Goal: Information Seeking & Learning: Learn about a topic

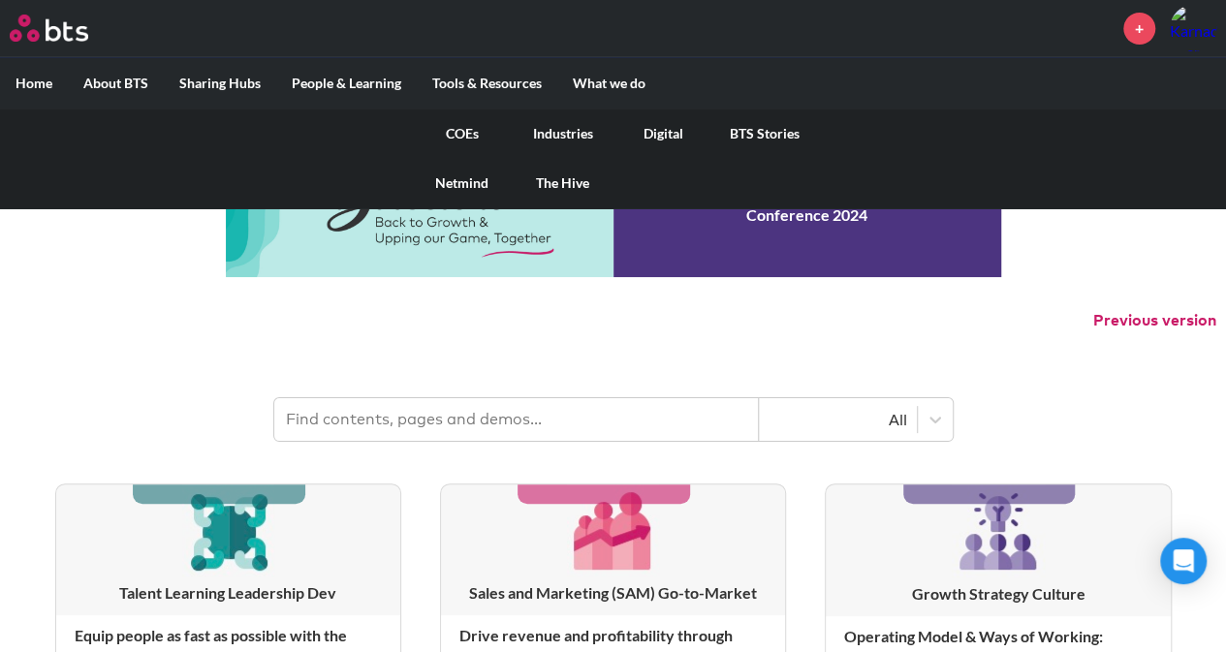
click at [577, 128] on link "Industries" at bounding box center [563, 134] width 101 height 50
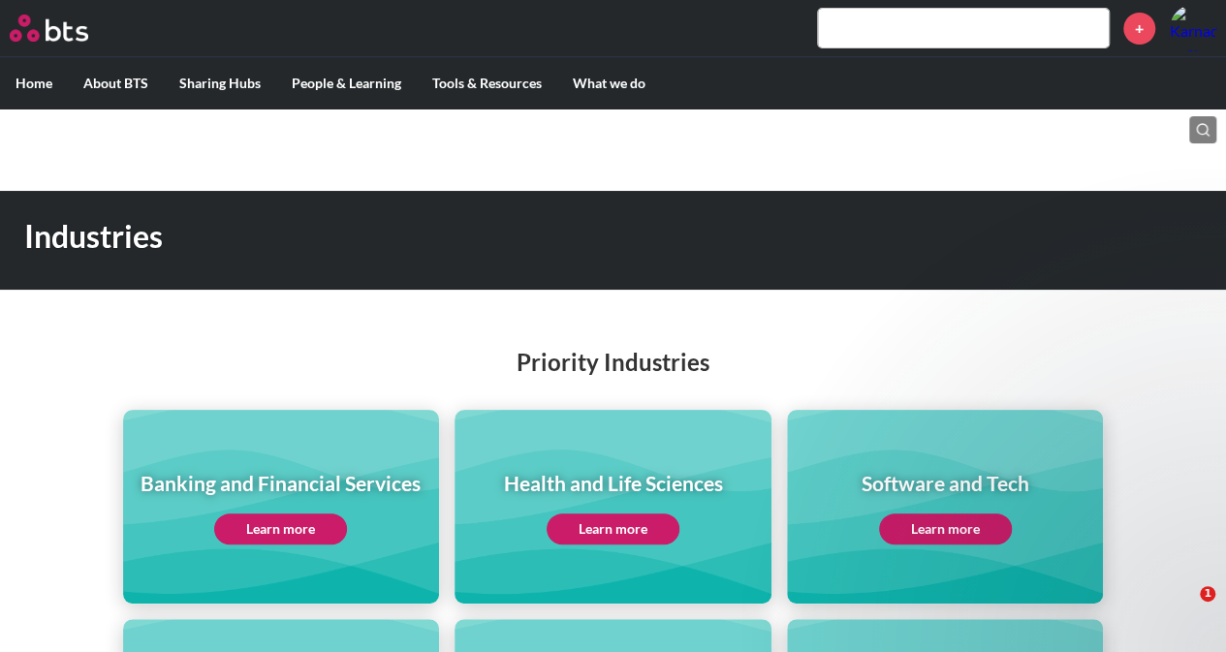
click at [431, 322] on div "Priority Industries Banking and Financial Services Learn more Health and Life S…" at bounding box center [613, 560] width 1226 height 506
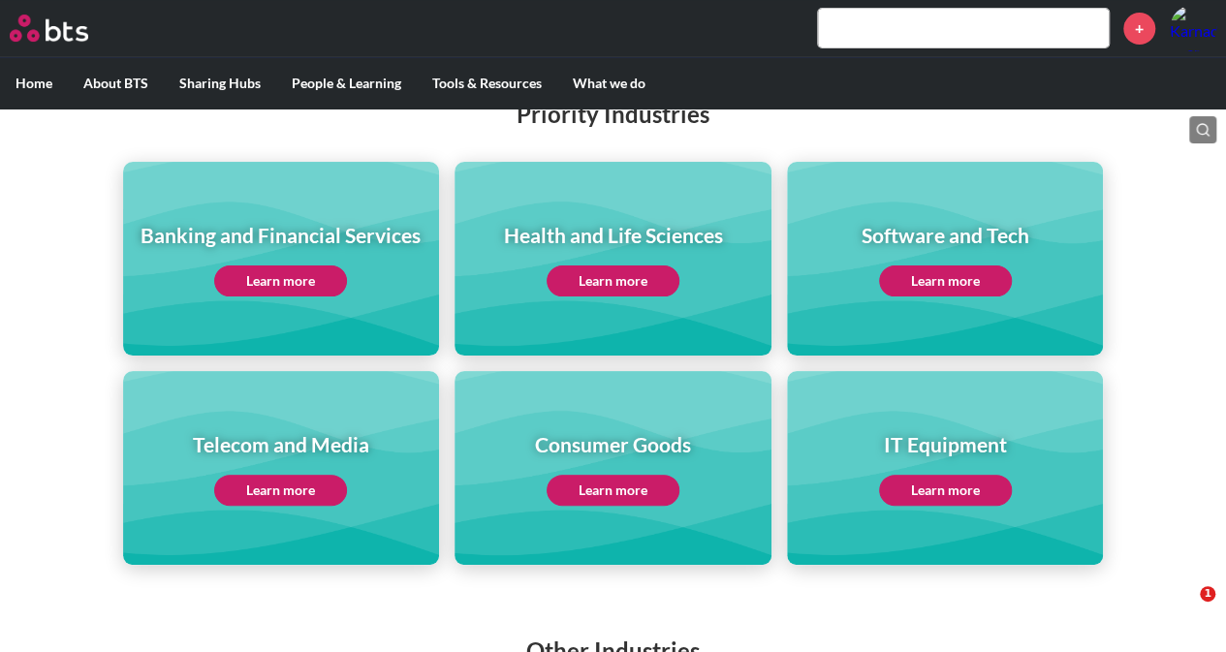
scroll to position [291, 0]
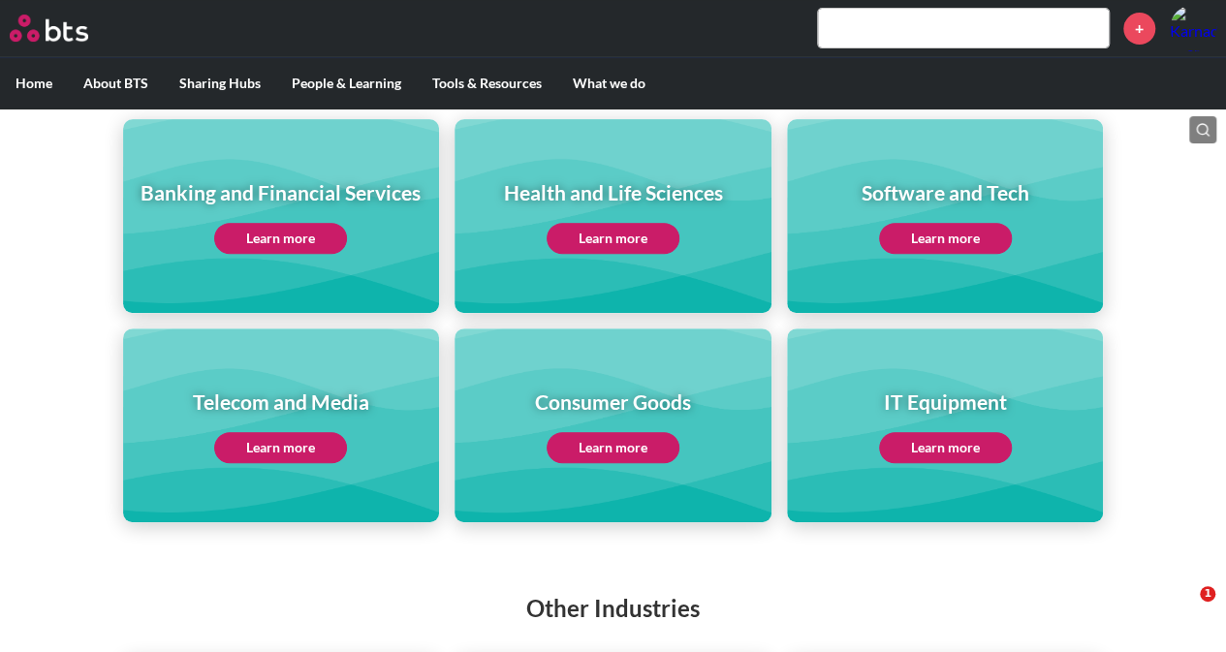
click at [269, 451] on link "Learn more" at bounding box center [280, 447] width 133 height 31
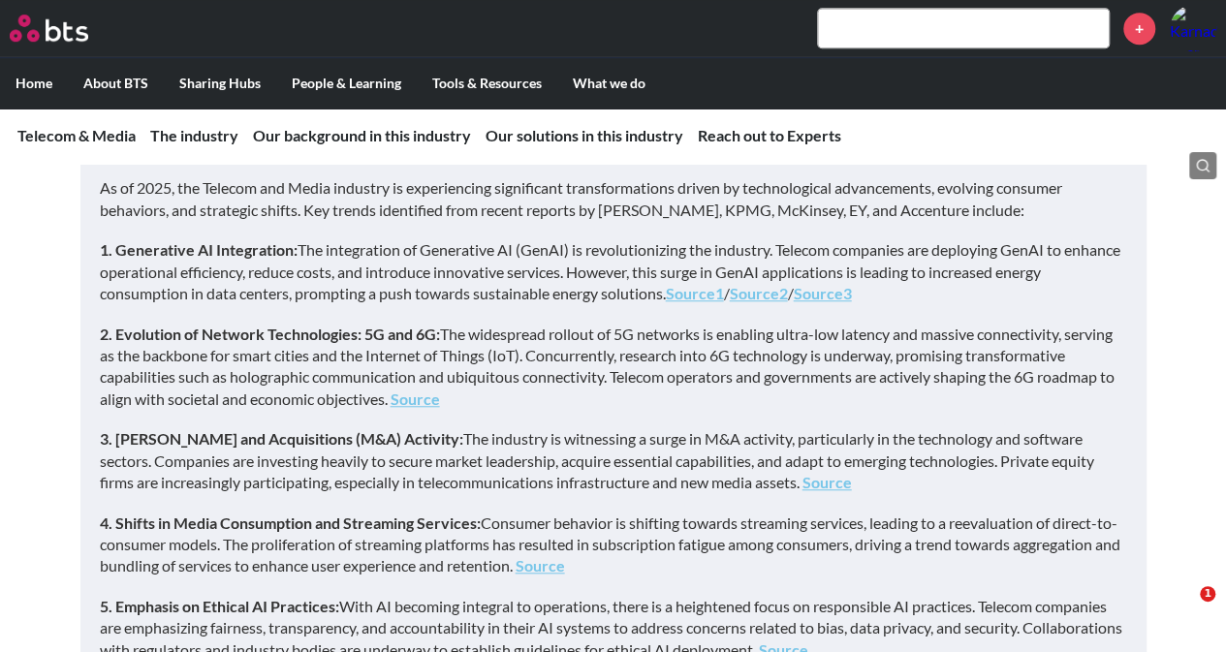
scroll to position [582, 0]
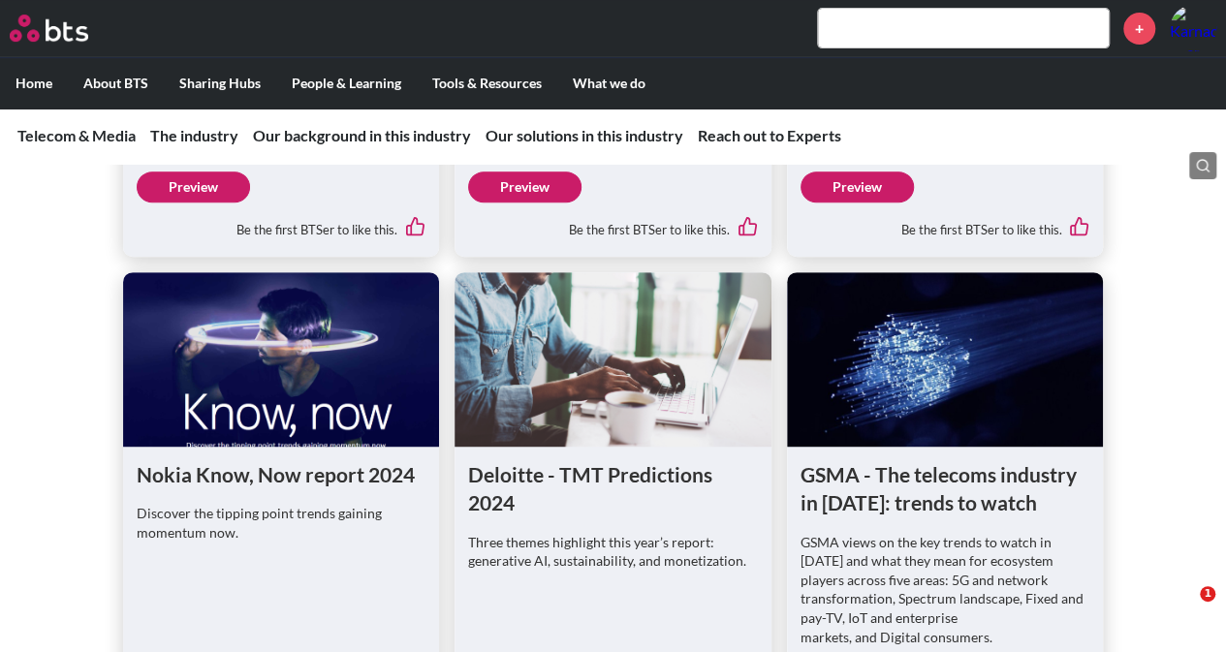
scroll to position [4168, 0]
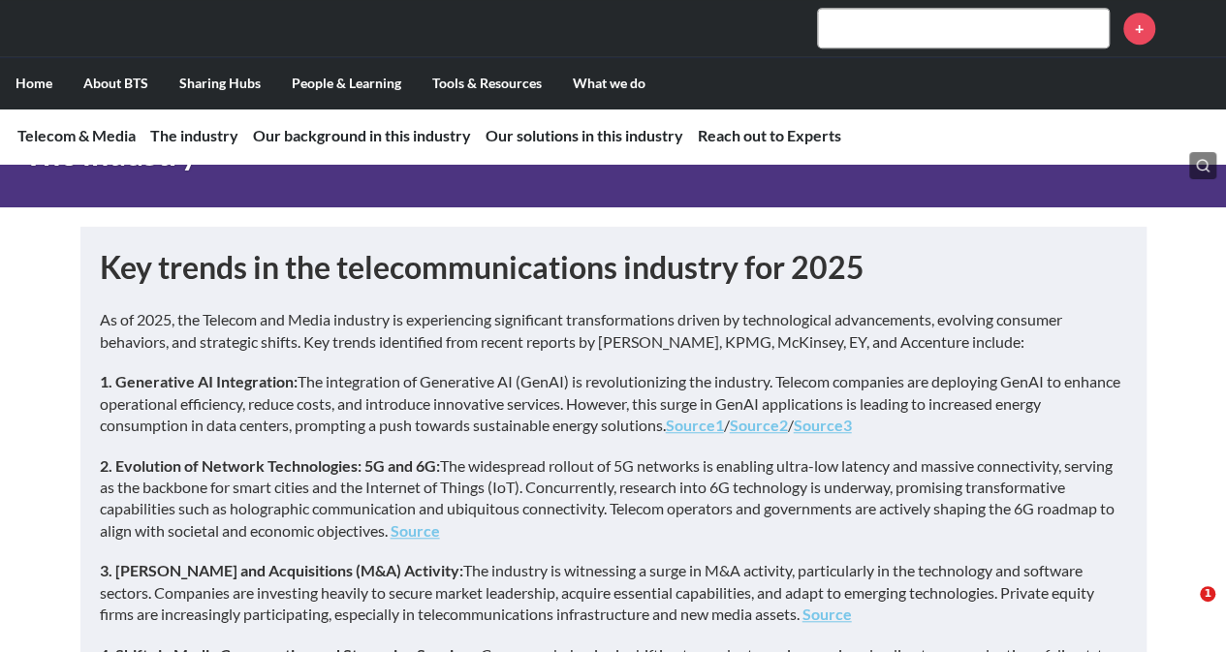
scroll to position [485, 0]
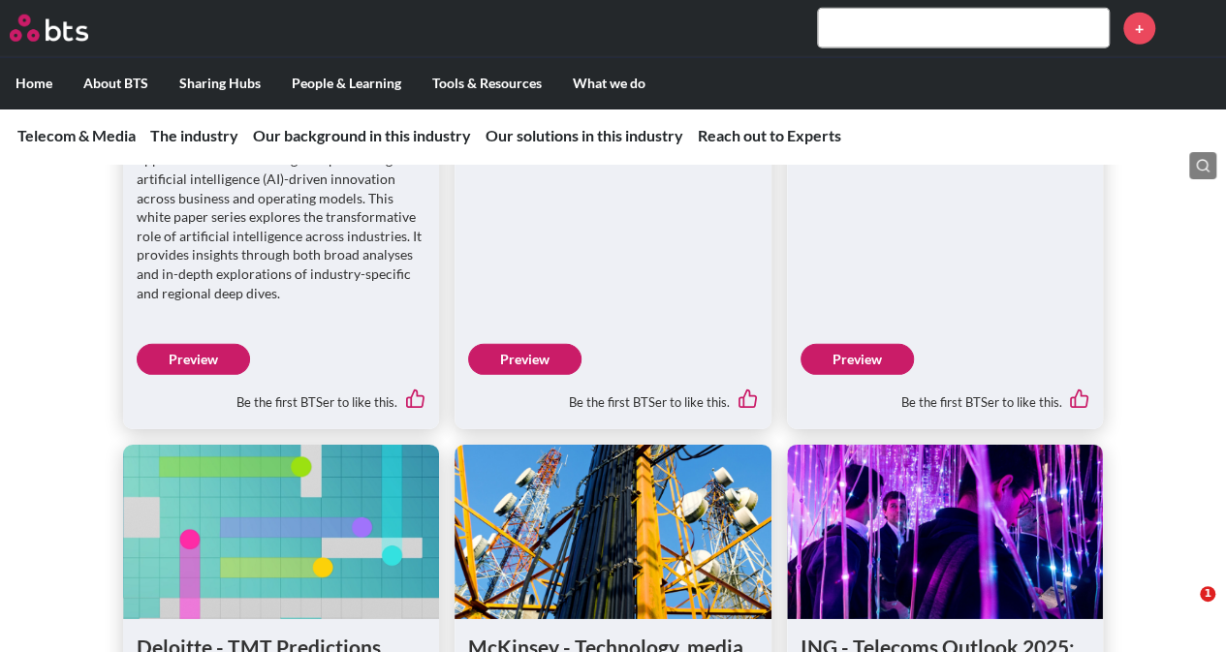
scroll to position [2811, 0]
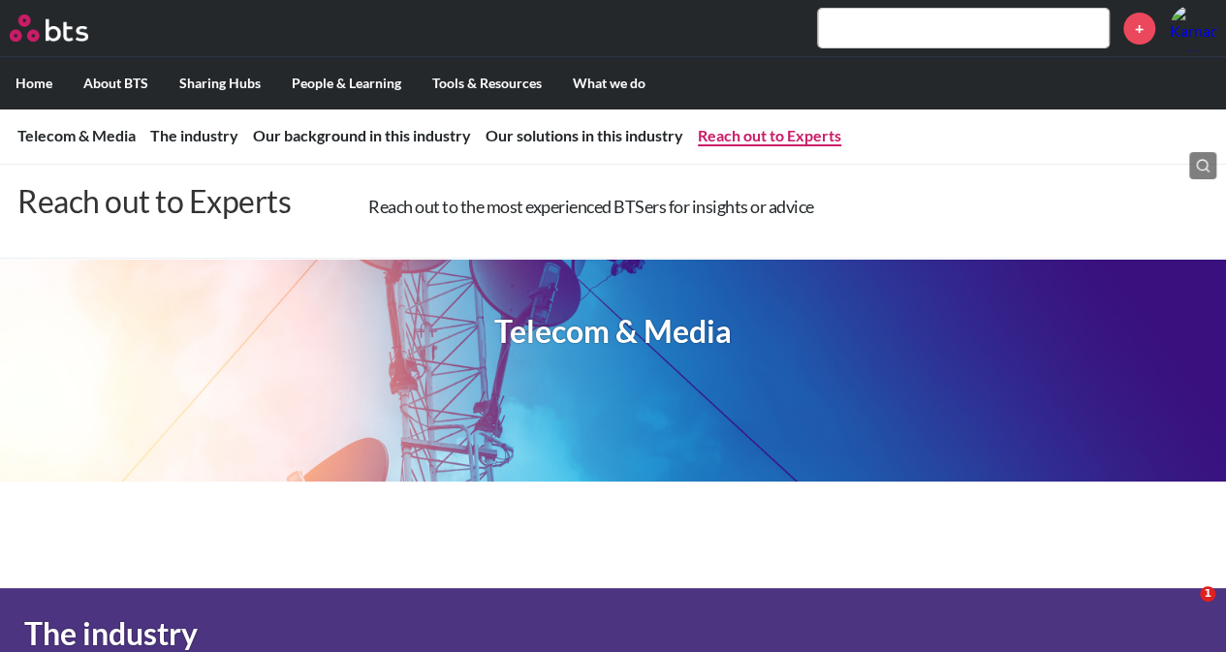
click at [805, 136] on link "Reach out to Experts" at bounding box center [769, 135] width 143 height 18
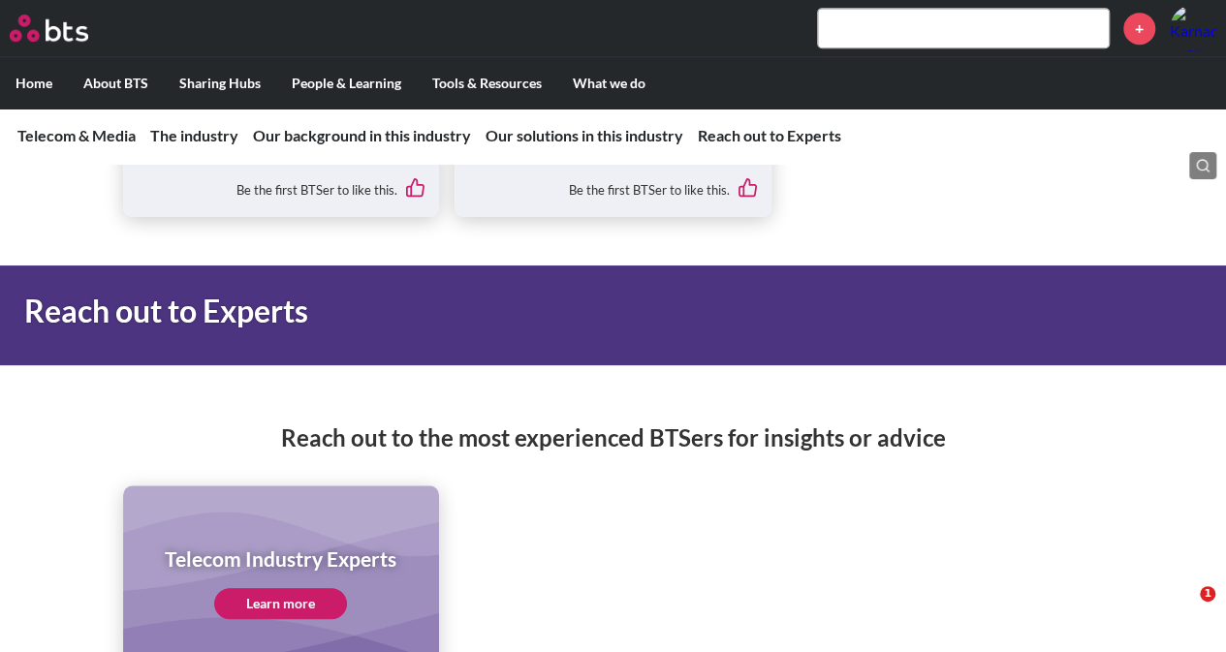
scroll to position [11585, 0]
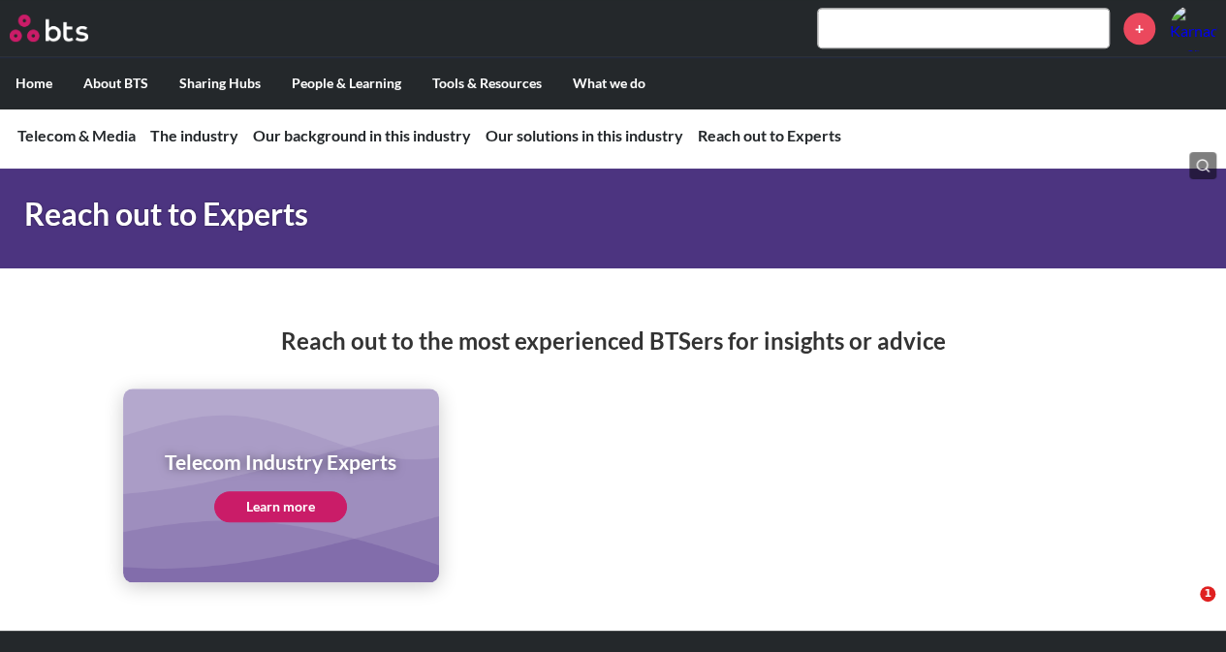
click at [268, 491] on link "Learn more" at bounding box center [280, 506] width 133 height 31
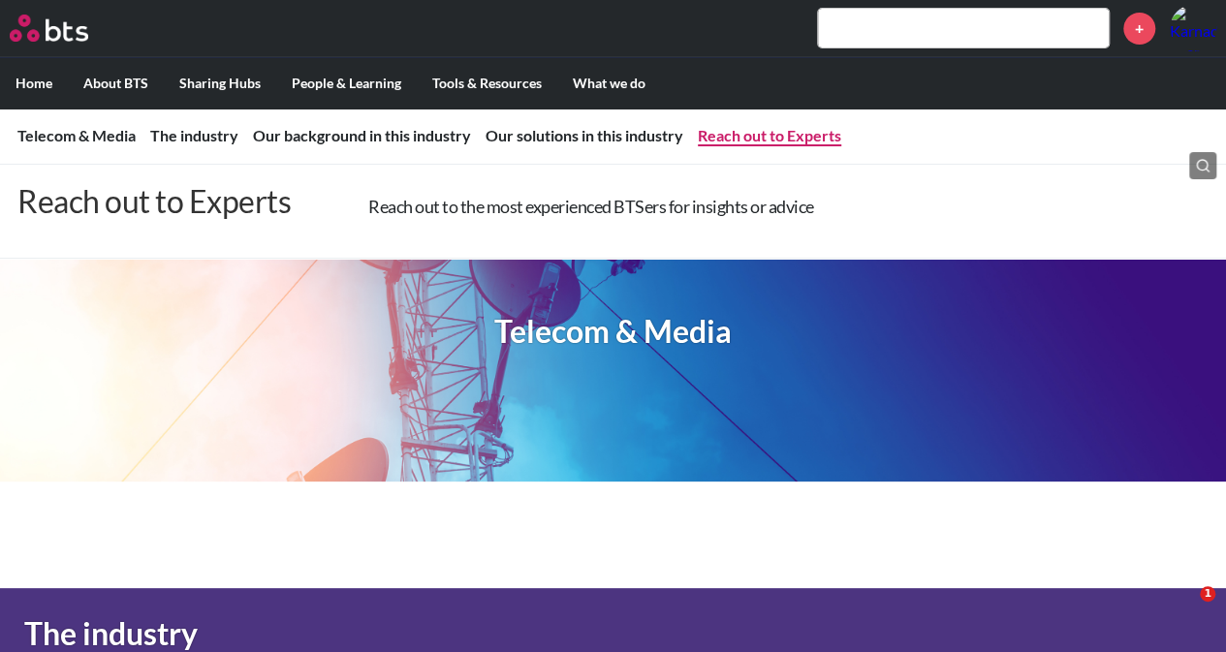
click at [754, 133] on link "Reach out to Experts" at bounding box center [769, 135] width 143 height 18
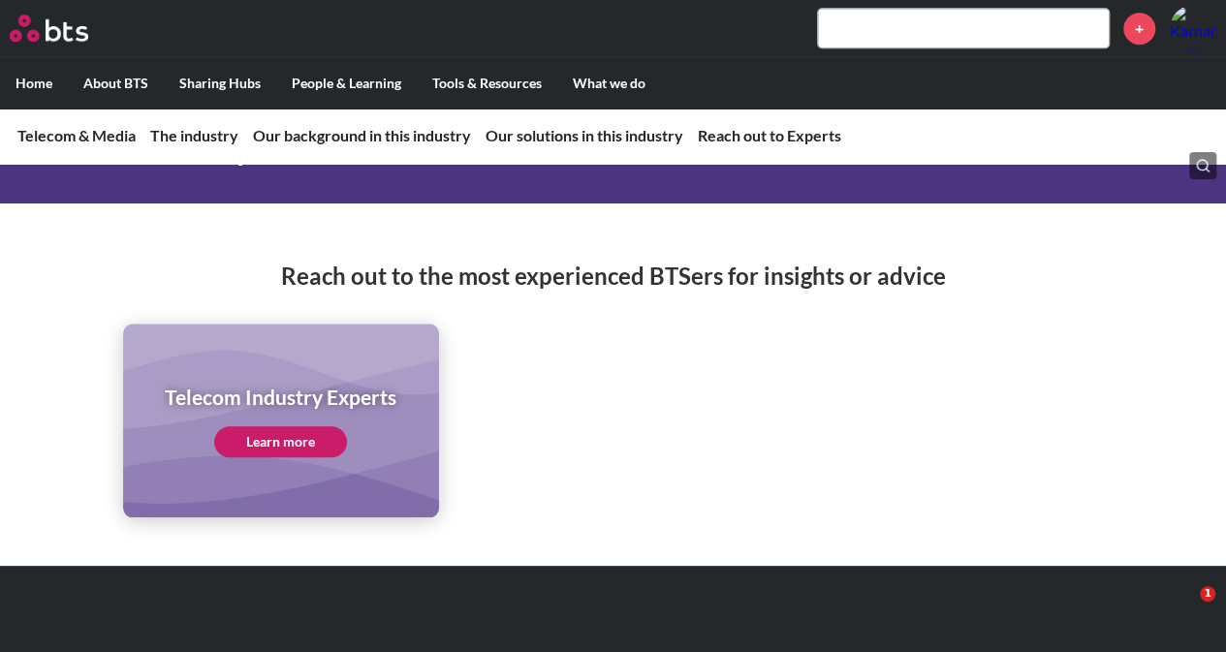
scroll to position [11682, 0]
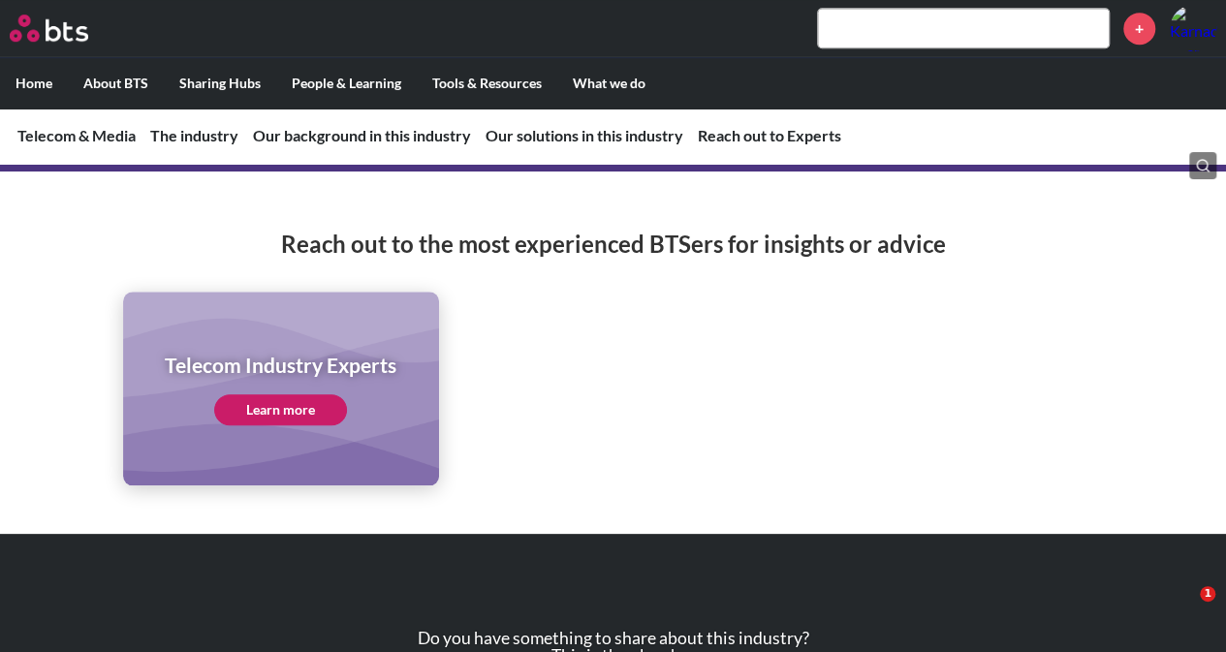
click at [968, 292] on ul "Telecom Industry Experts Learn more" at bounding box center [613, 389] width 981 height 194
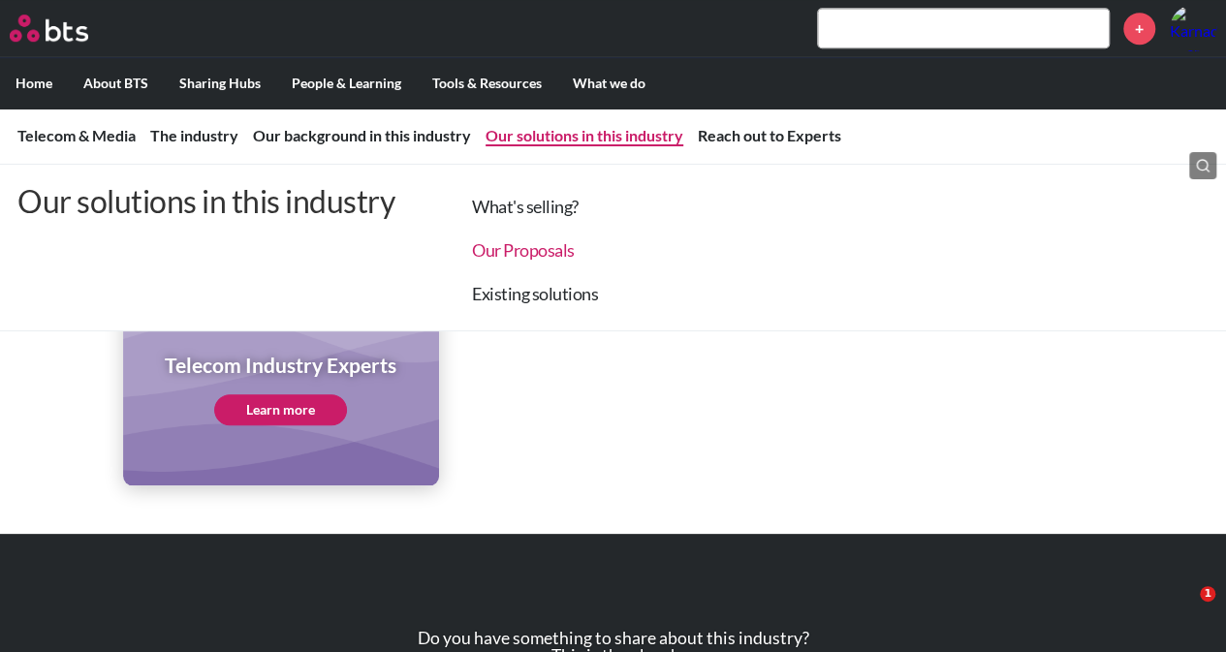
click at [549, 247] on link "Our Proposals" at bounding box center [523, 249] width 103 height 21
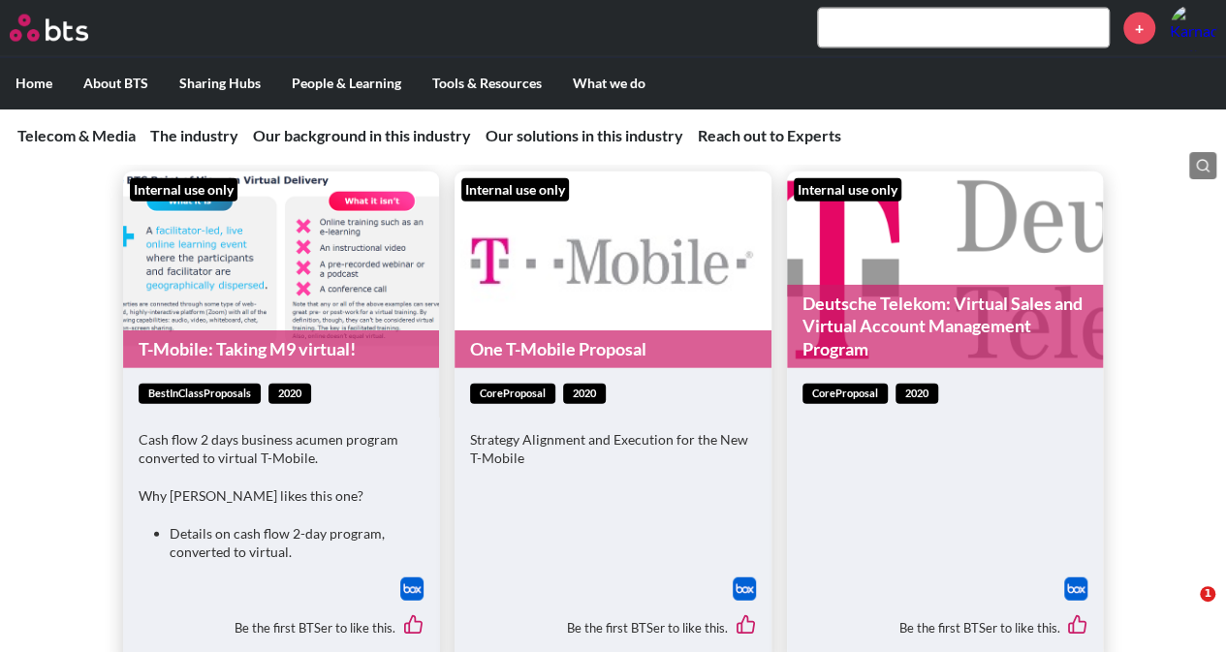
scroll to position [9464, 0]
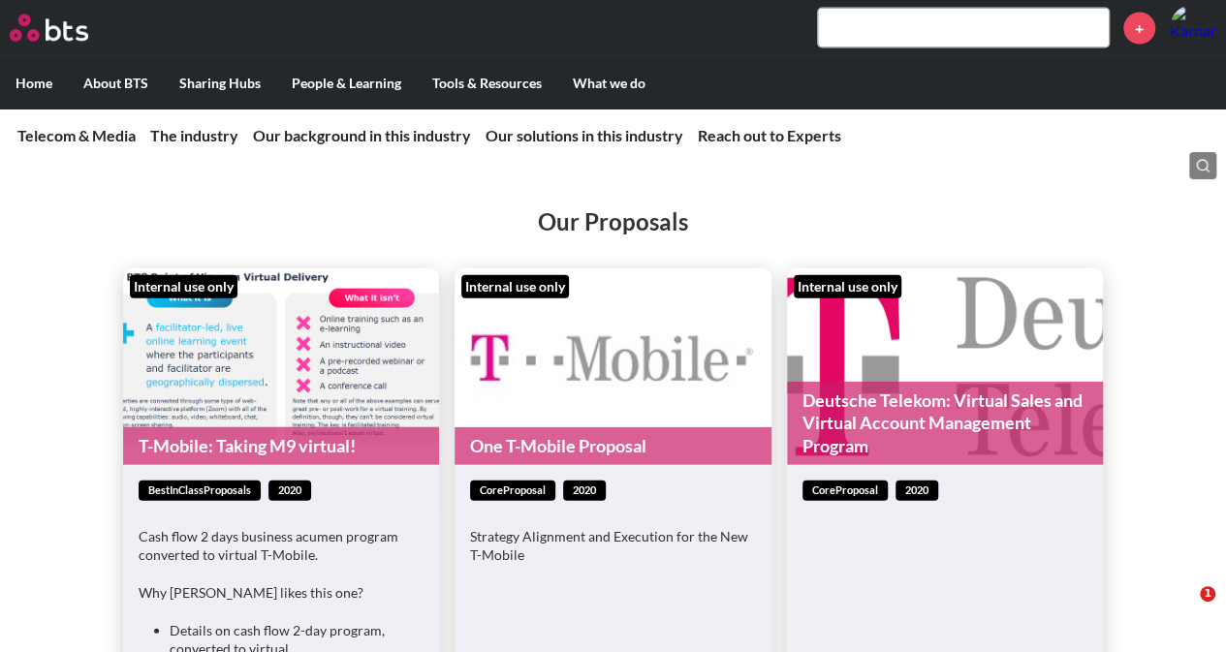
click at [688, 427] on link "One T-Mobile Proposal" at bounding box center [613, 446] width 317 height 38
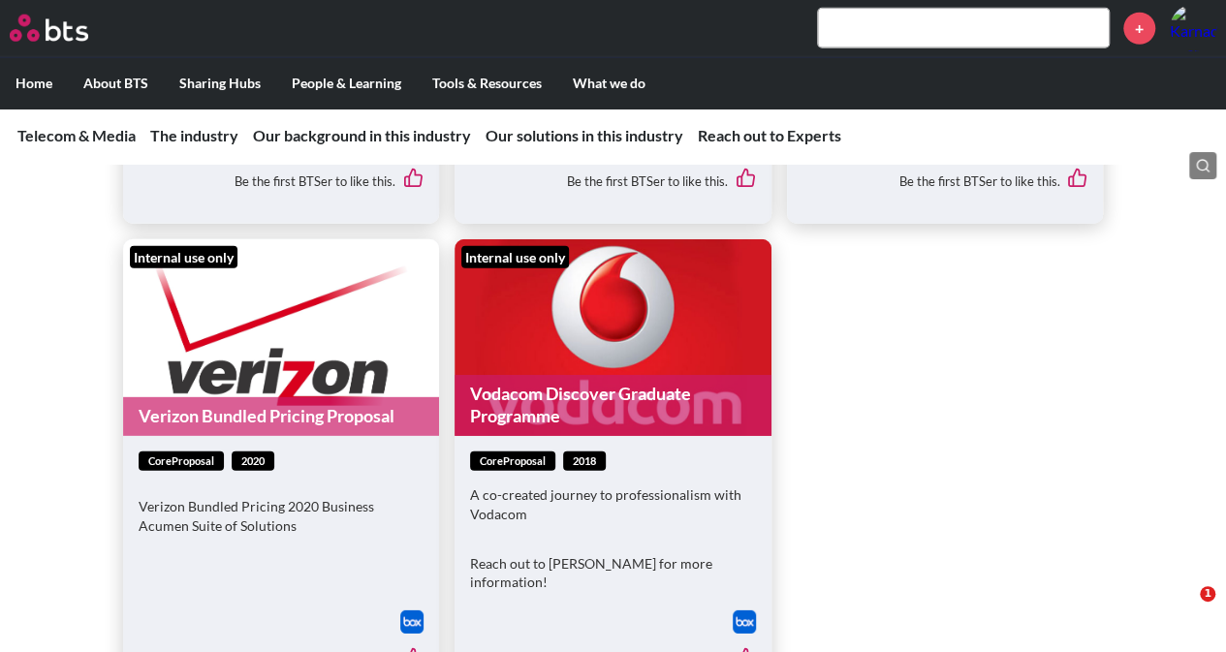
scroll to position [10046, 0]
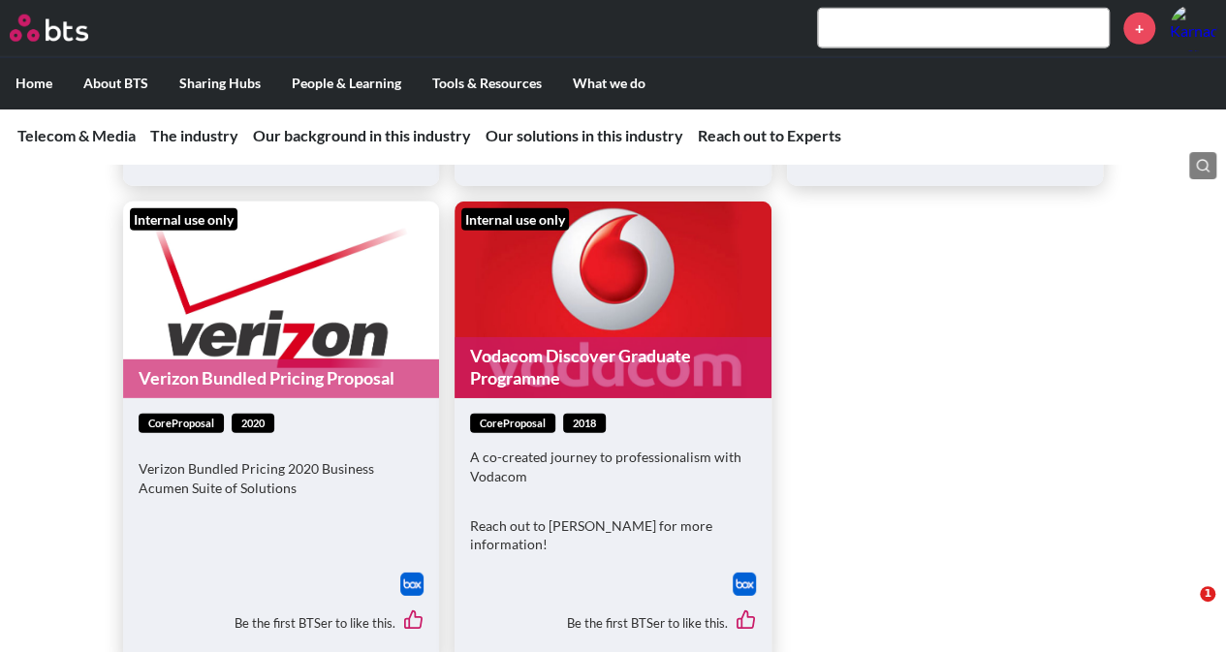
click at [630, 344] on link "Vodacom Discover Graduate Programme" at bounding box center [613, 367] width 317 height 61
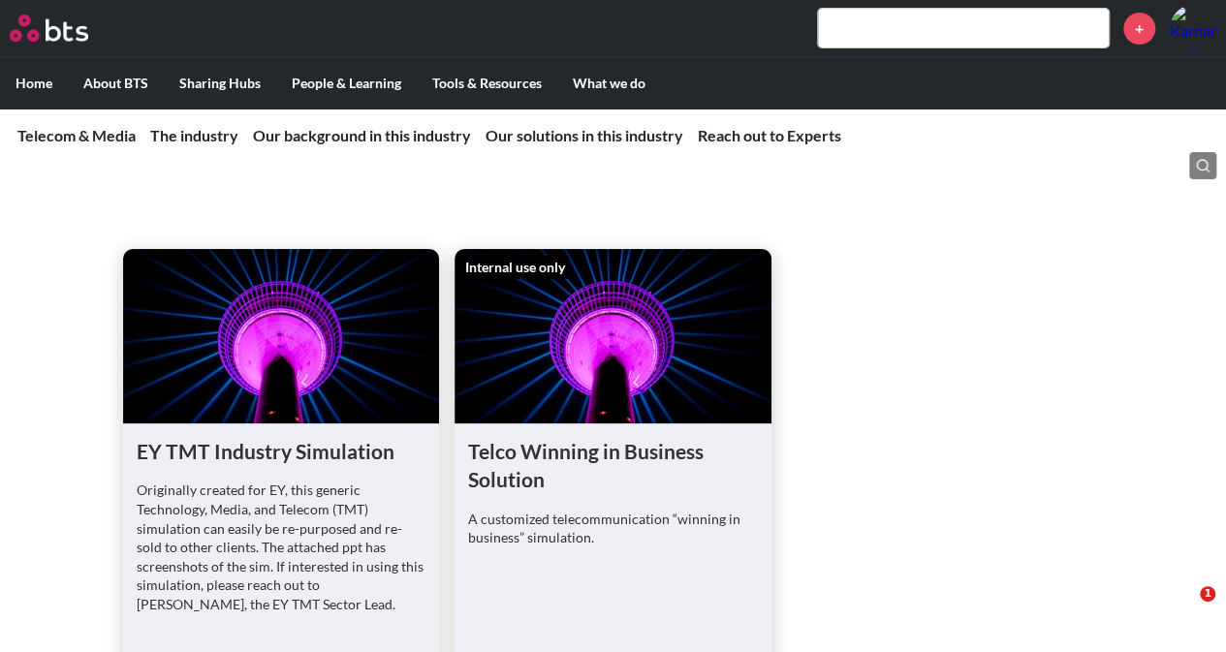
scroll to position [10907, 0]
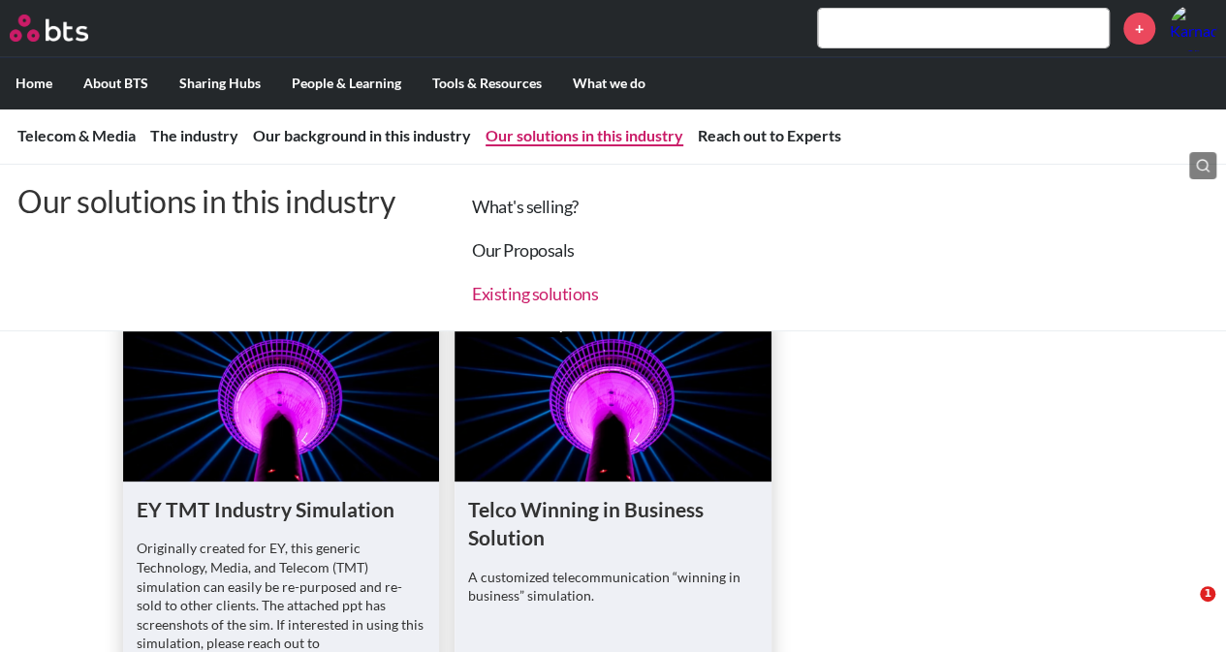
click at [521, 287] on link "Existing solutions" at bounding box center [535, 293] width 126 height 21
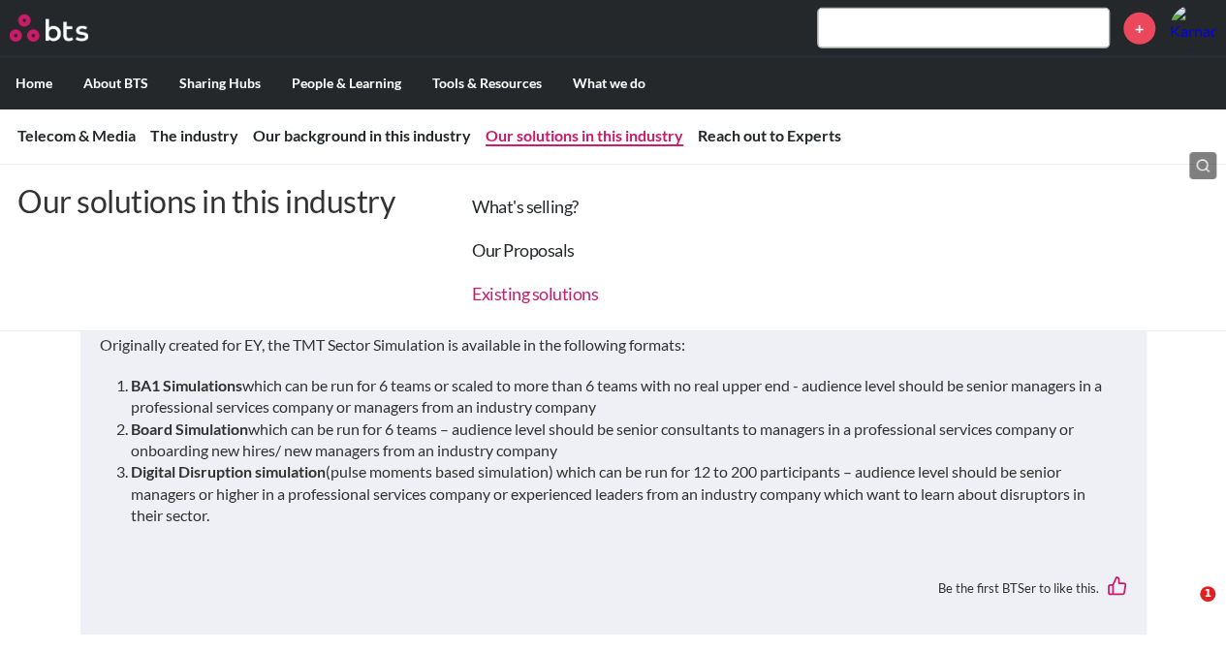
scroll to position [10477, 0]
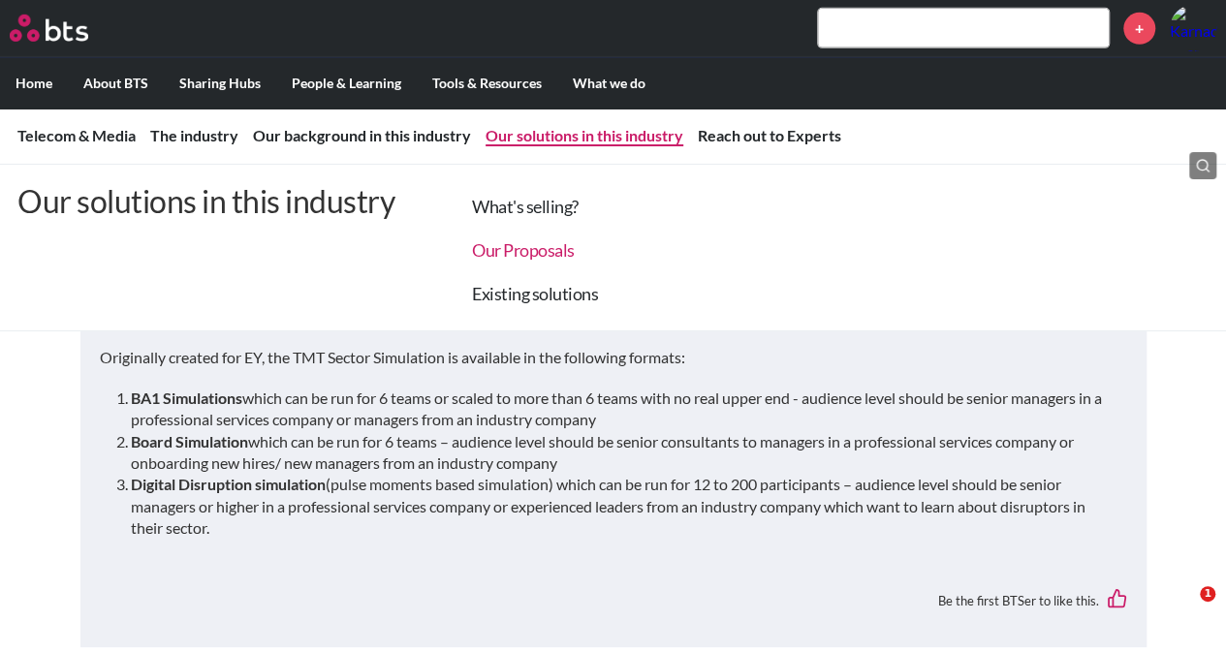
click at [544, 249] on link "Our Proposals" at bounding box center [523, 249] width 103 height 21
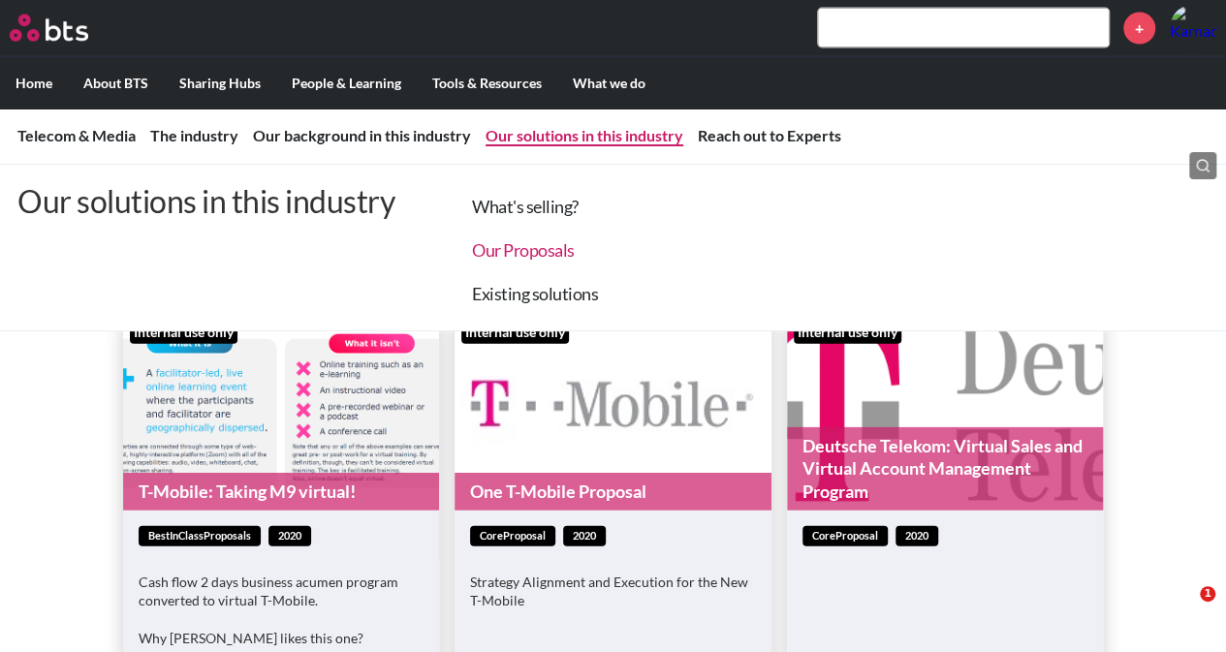
scroll to position [9367, 0]
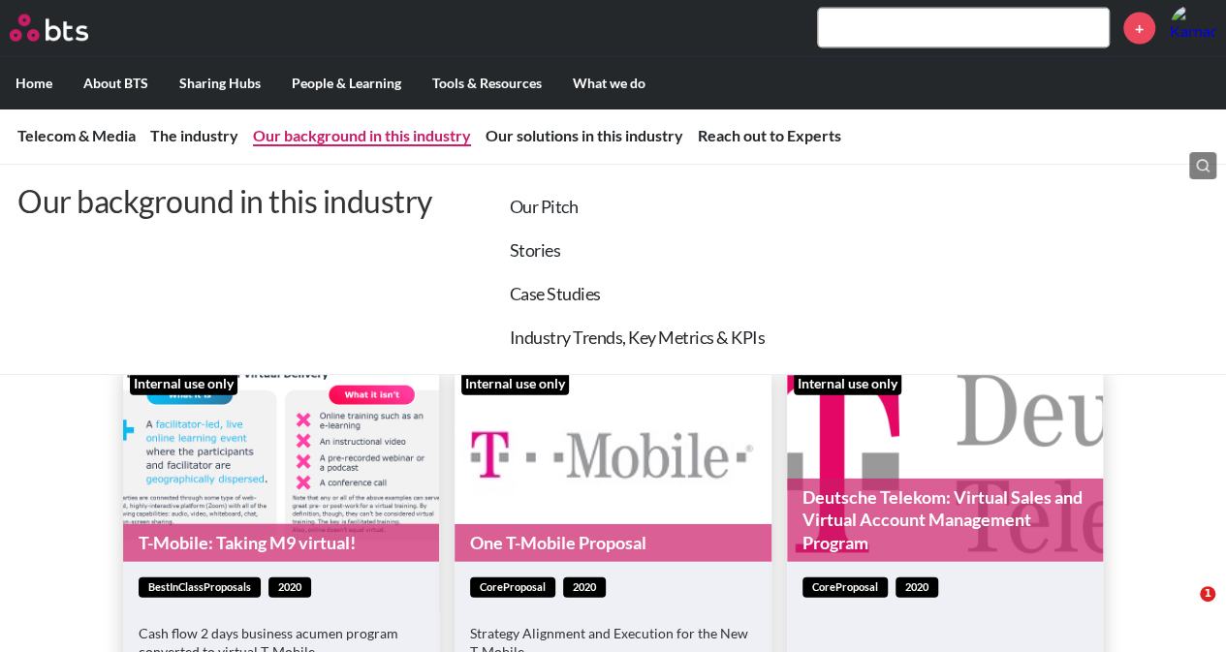
click at [405, 141] on link "Our background in this industry" at bounding box center [362, 135] width 218 height 18
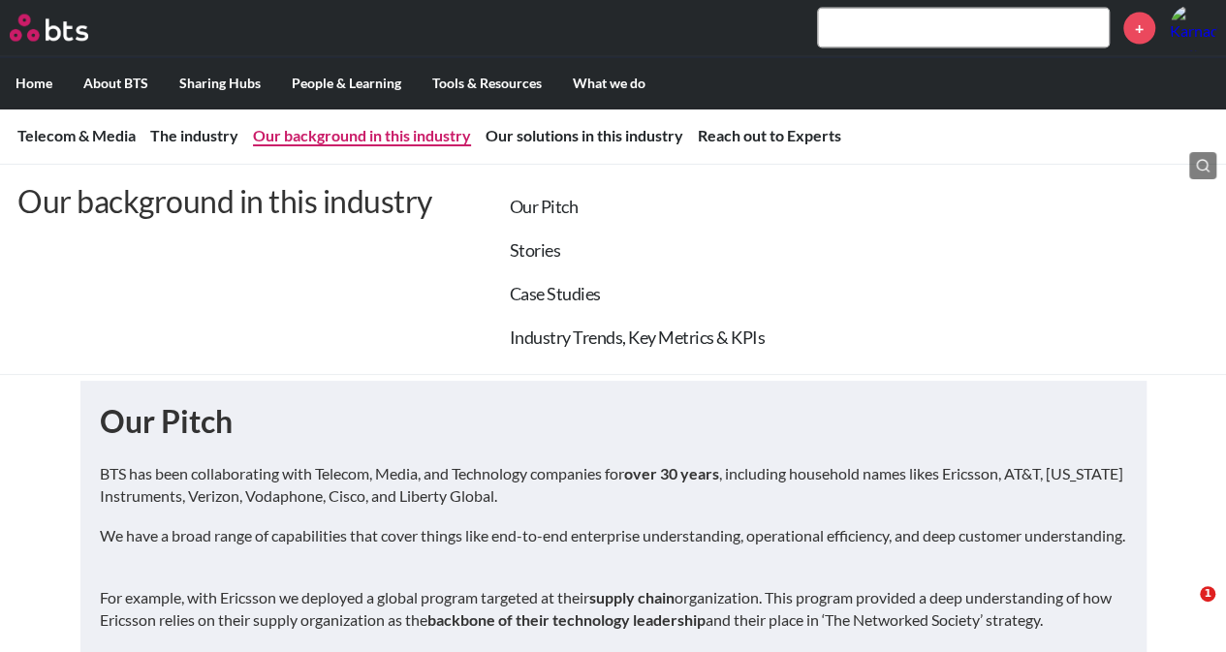
scroll to position [5730, 0]
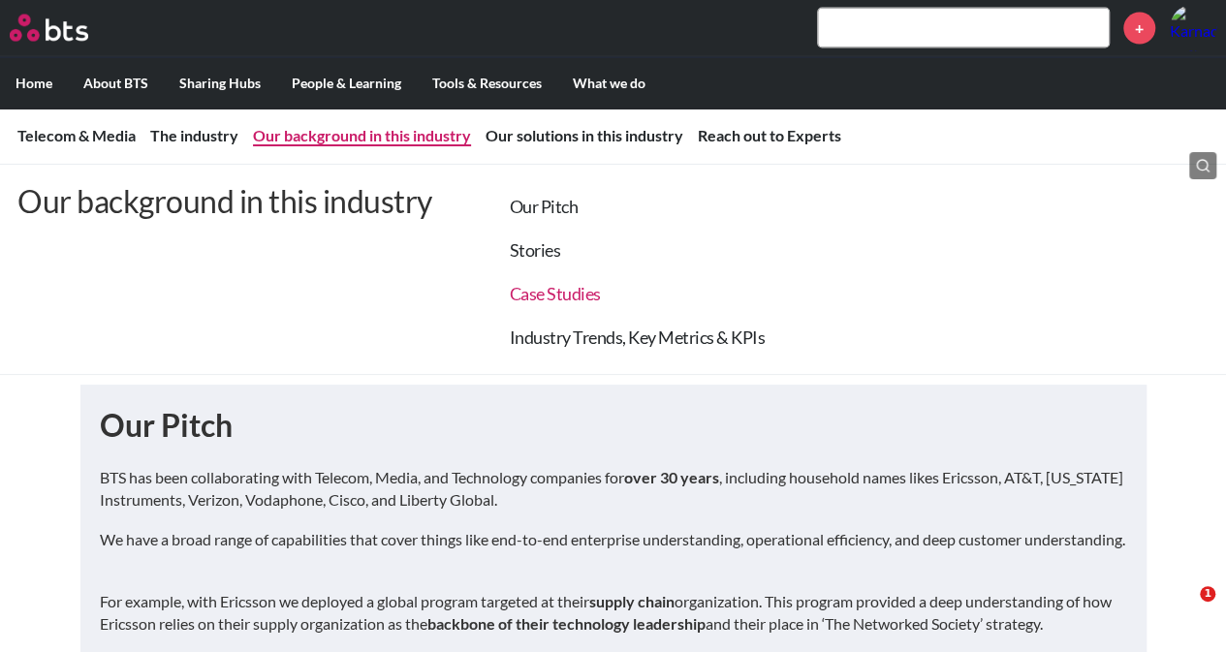
click at [574, 292] on link "Case Studies" at bounding box center [555, 293] width 91 height 21
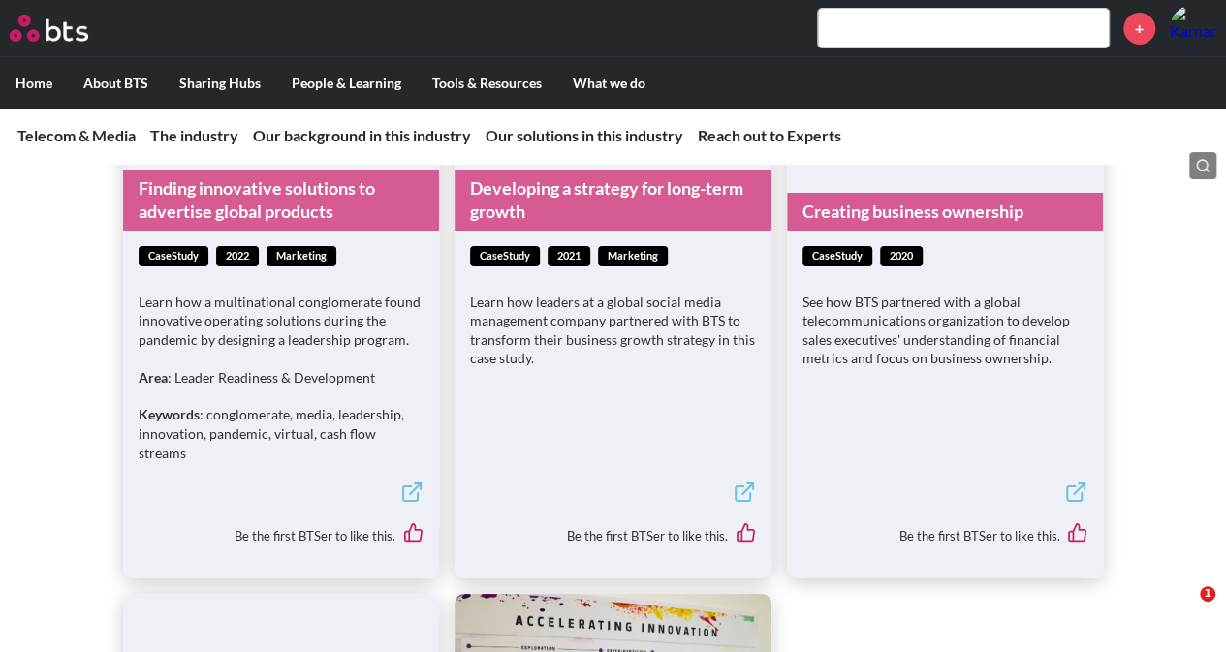
scroll to position [7004, 0]
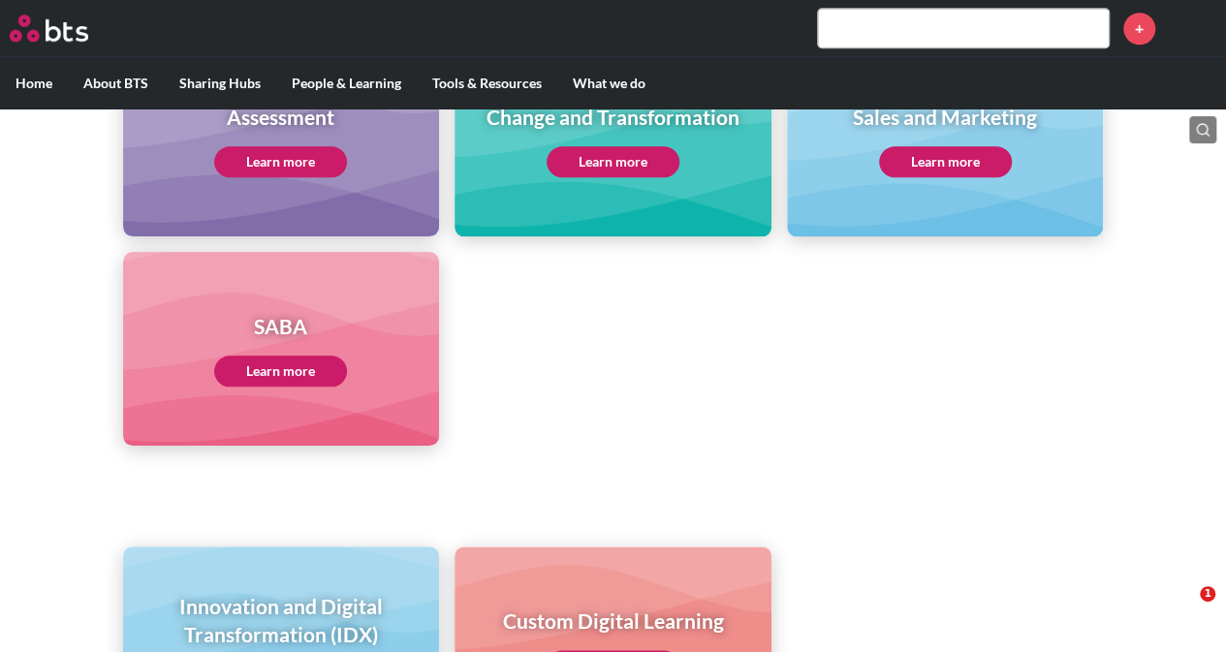
scroll to position [1066, 0]
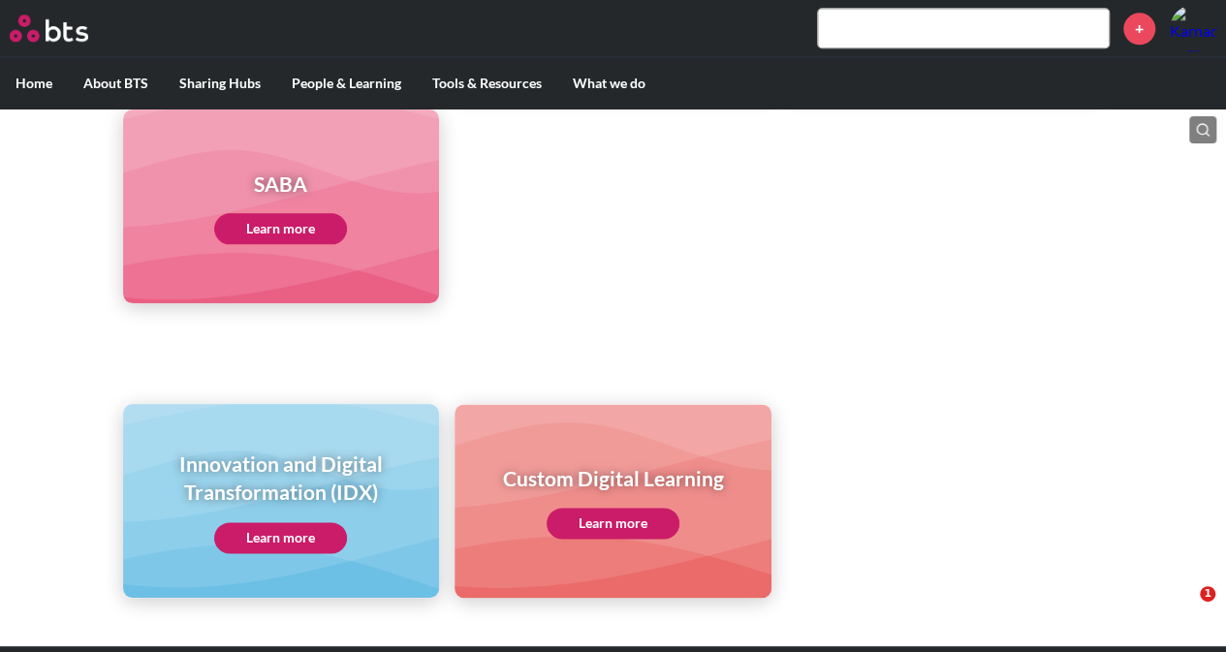
click at [293, 222] on link "Learn more" at bounding box center [280, 228] width 133 height 31
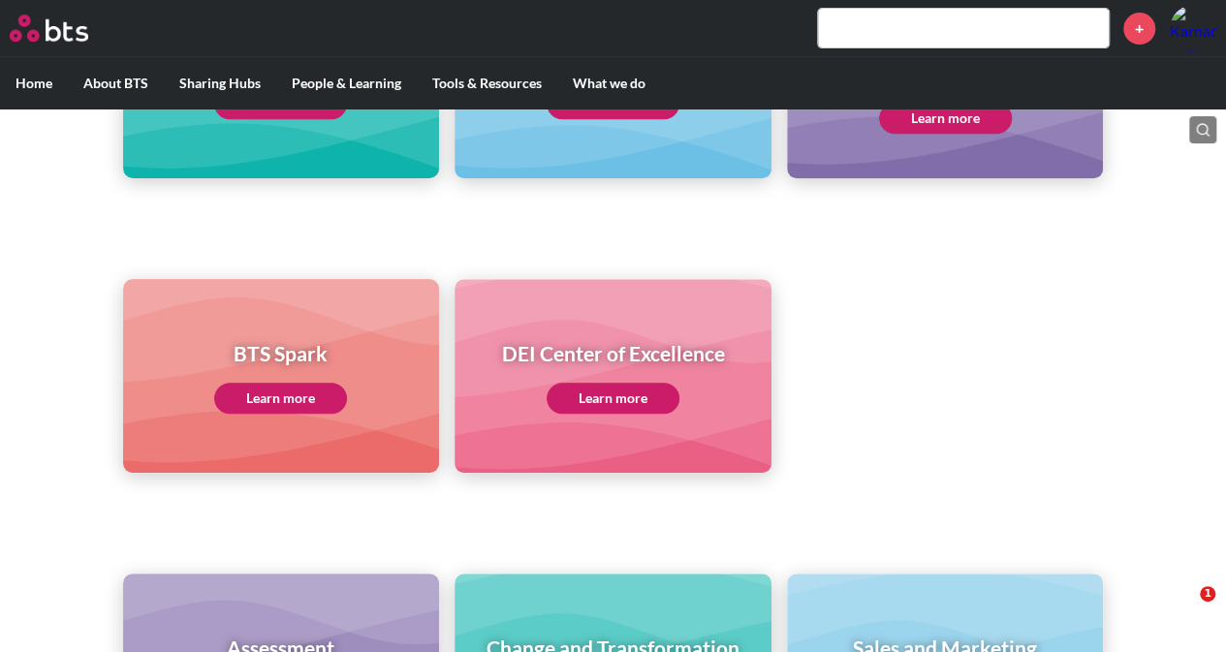
scroll to position [0, 0]
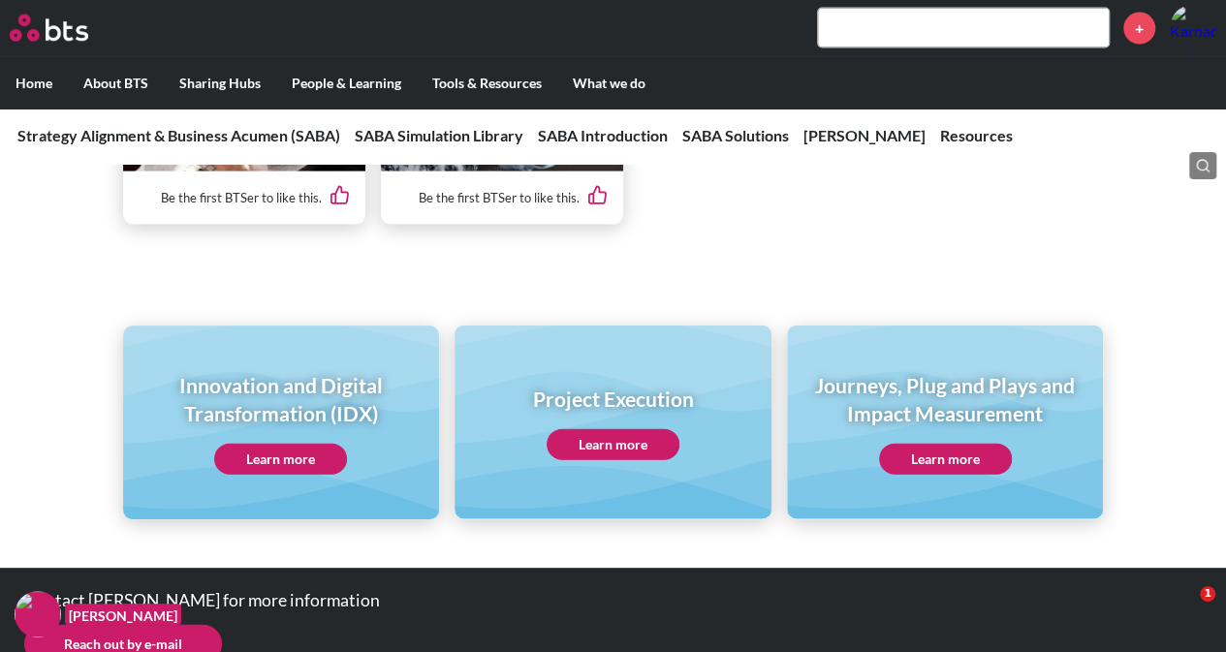
scroll to position [9402, 0]
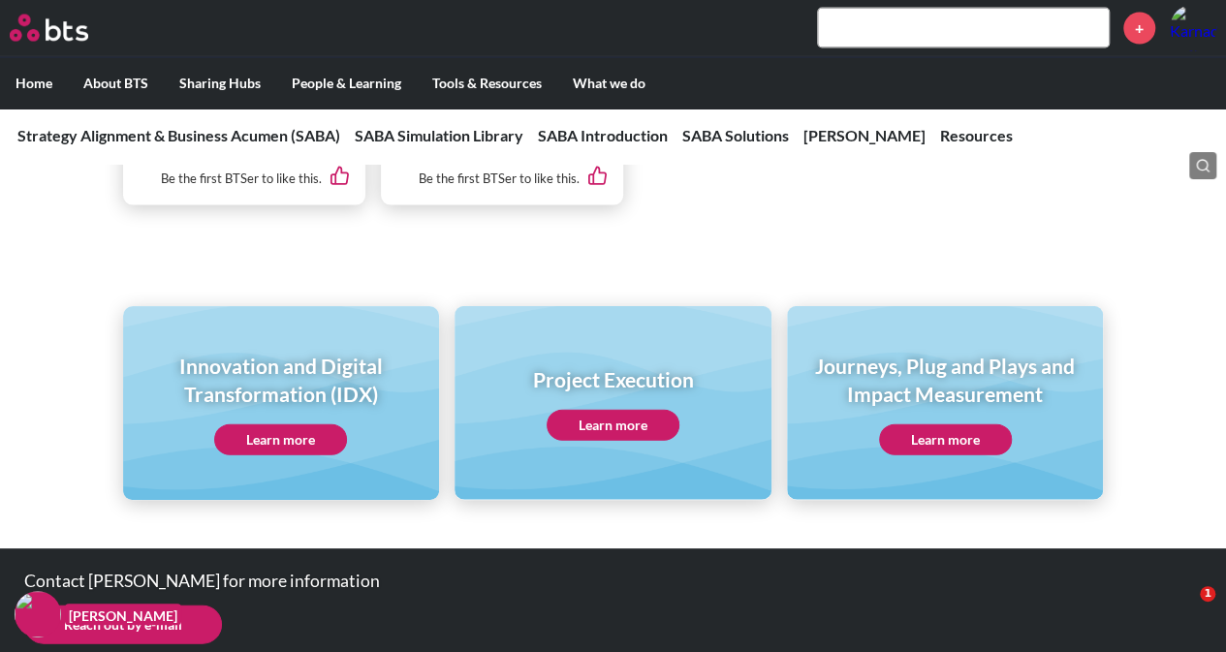
click at [578, 578] on div "Contact [PERSON_NAME] for more information Reach out by e-mail" at bounding box center [436, 609] width 872 height 120
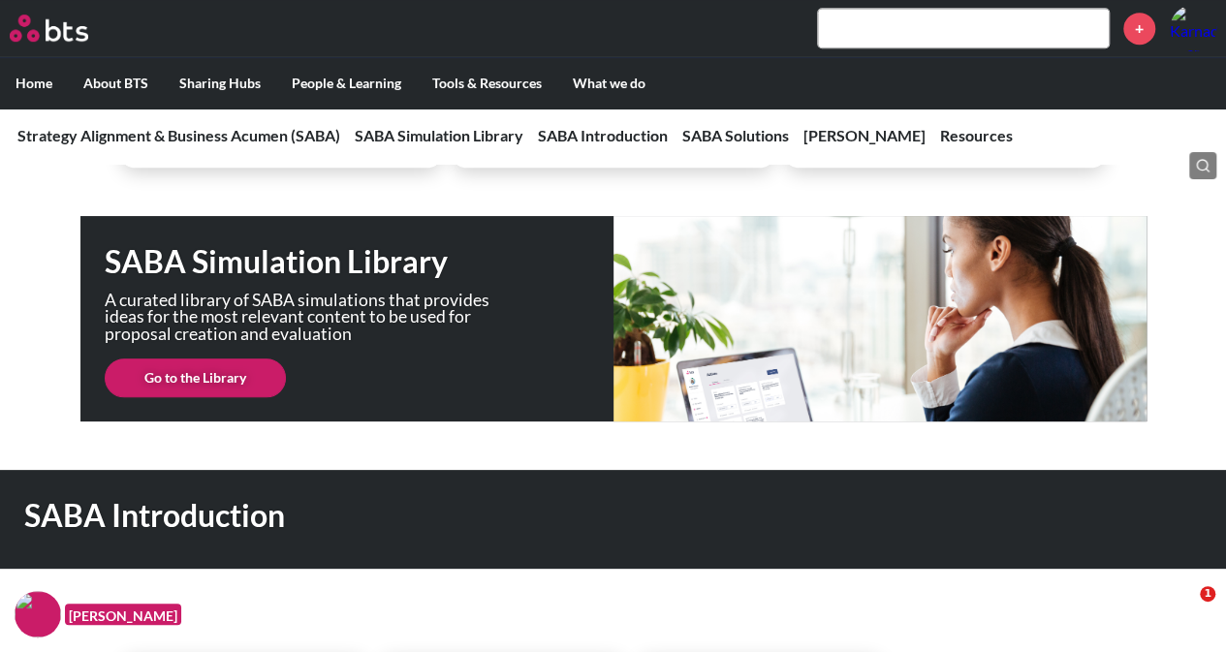
scroll to position [582, 0]
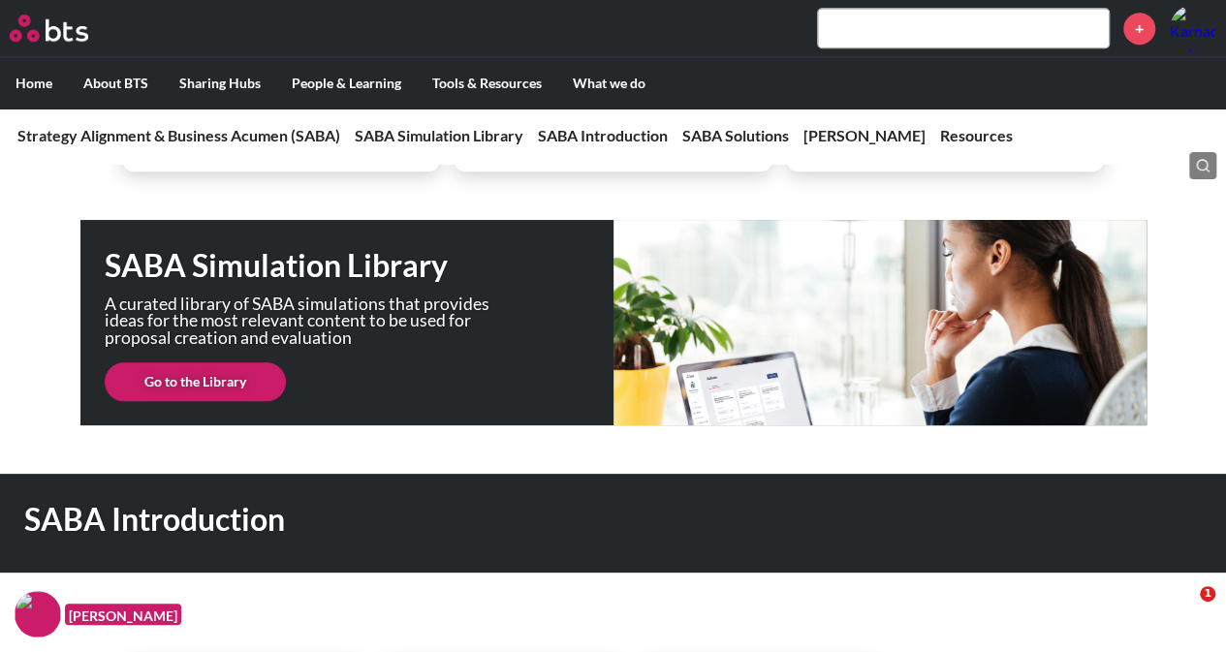
click at [180, 379] on link "Go to the Library" at bounding box center [195, 382] width 181 height 39
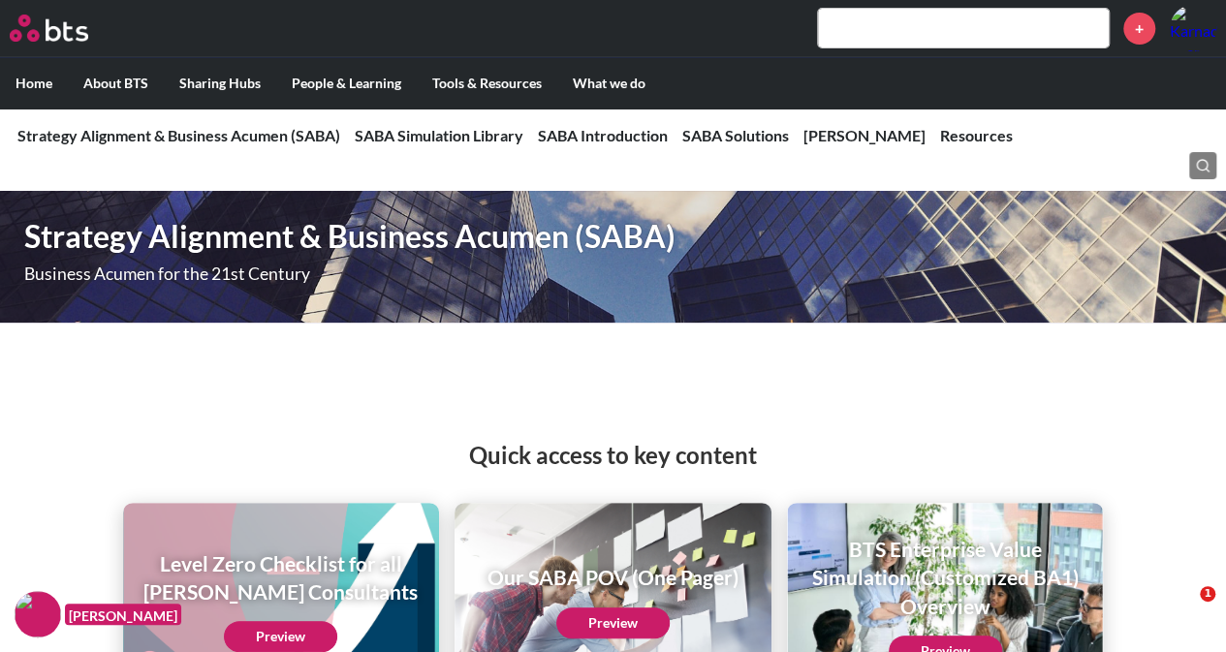
click at [37, 75] on label "Home" at bounding box center [34, 83] width 68 height 50
click at [0, 0] on input "Home" at bounding box center [0, 0] width 0 height 0
click at [260, 365] on div at bounding box center [613, 361] width 1066 height 39
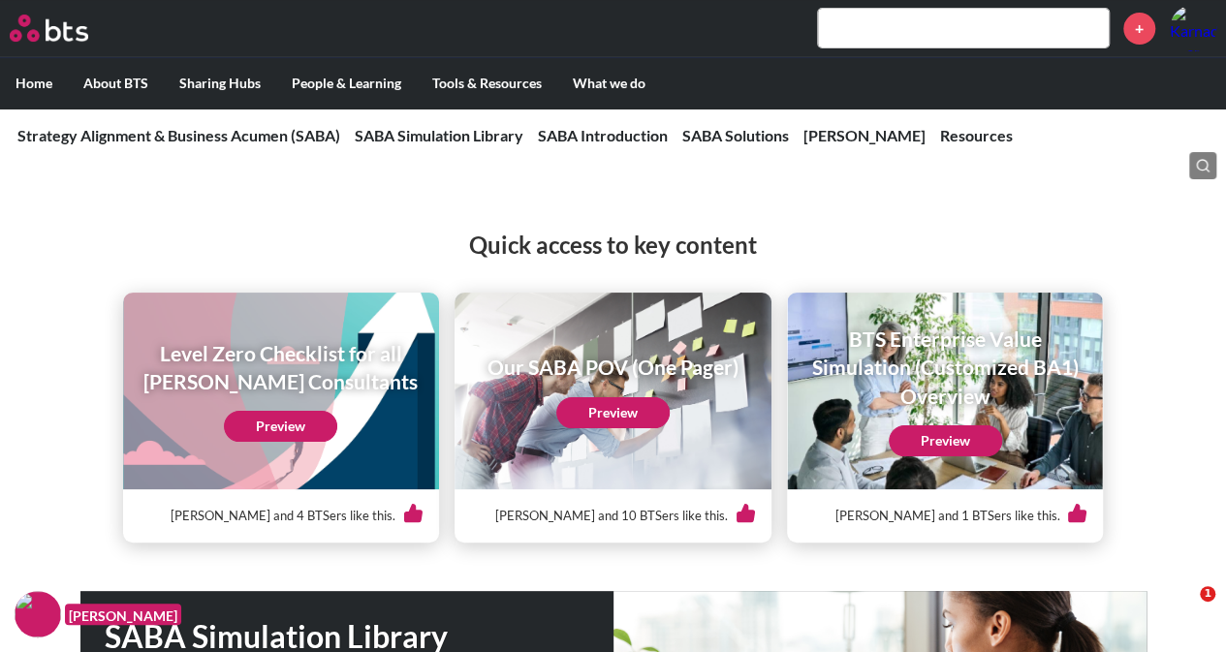
scroll to position [194, 0]
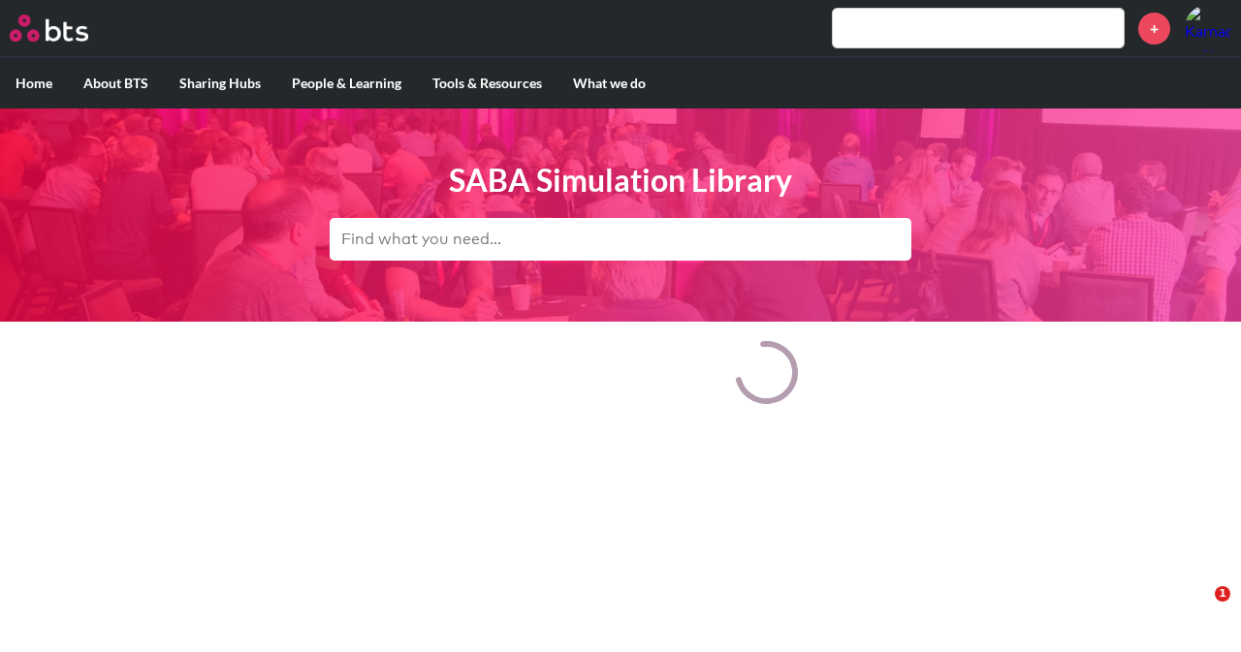
click at [1045, 424] on html "MENU + Home About BTS Who we are How we work: Policies, Toolkits and Guidance I…" at bounding box center [620, 212] width 1241 height 424
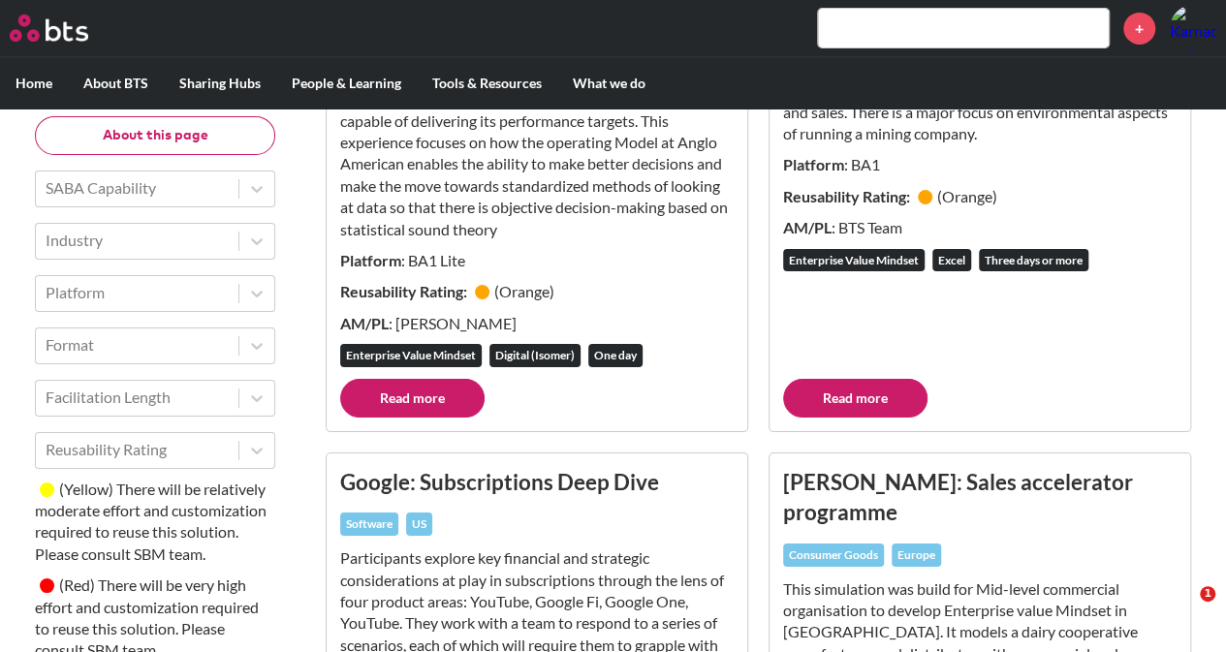
scroll to position [3490, 0]
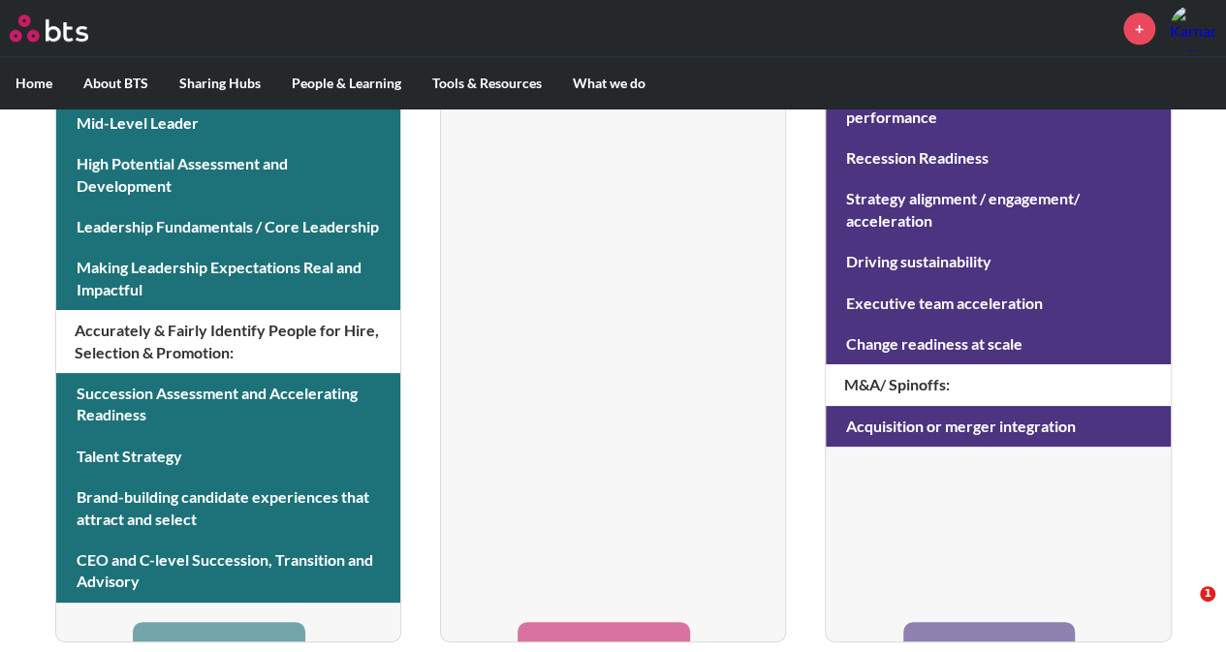
scroll to position [1004, 0]
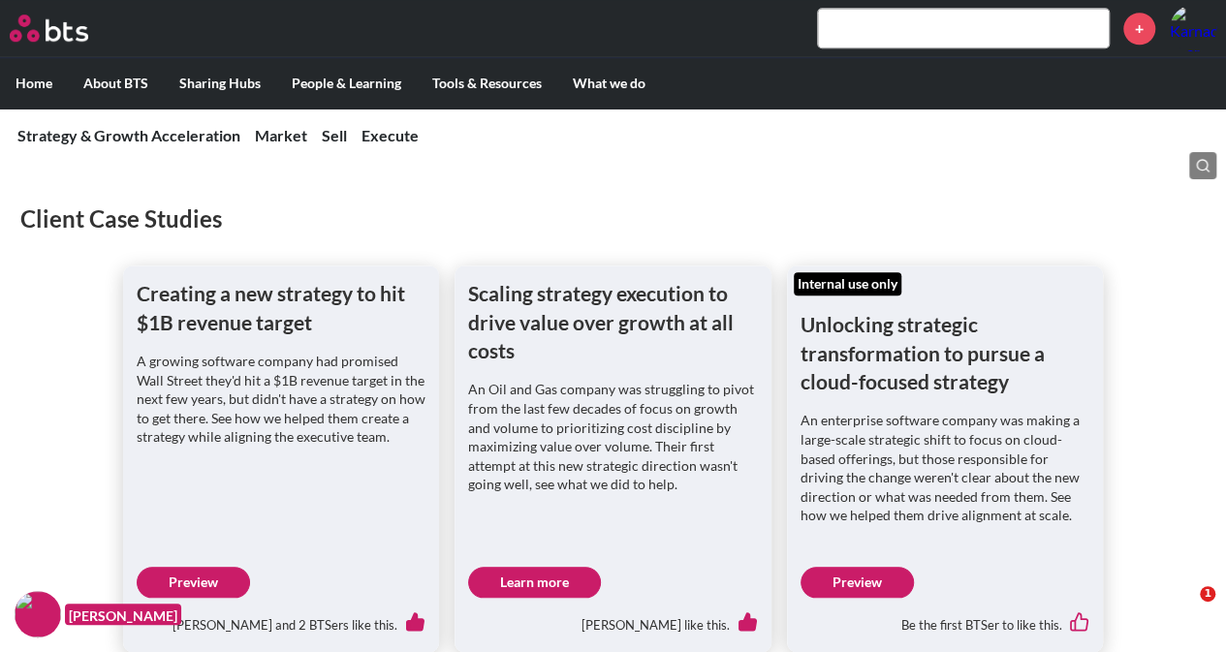
scroll to position [775, 0]
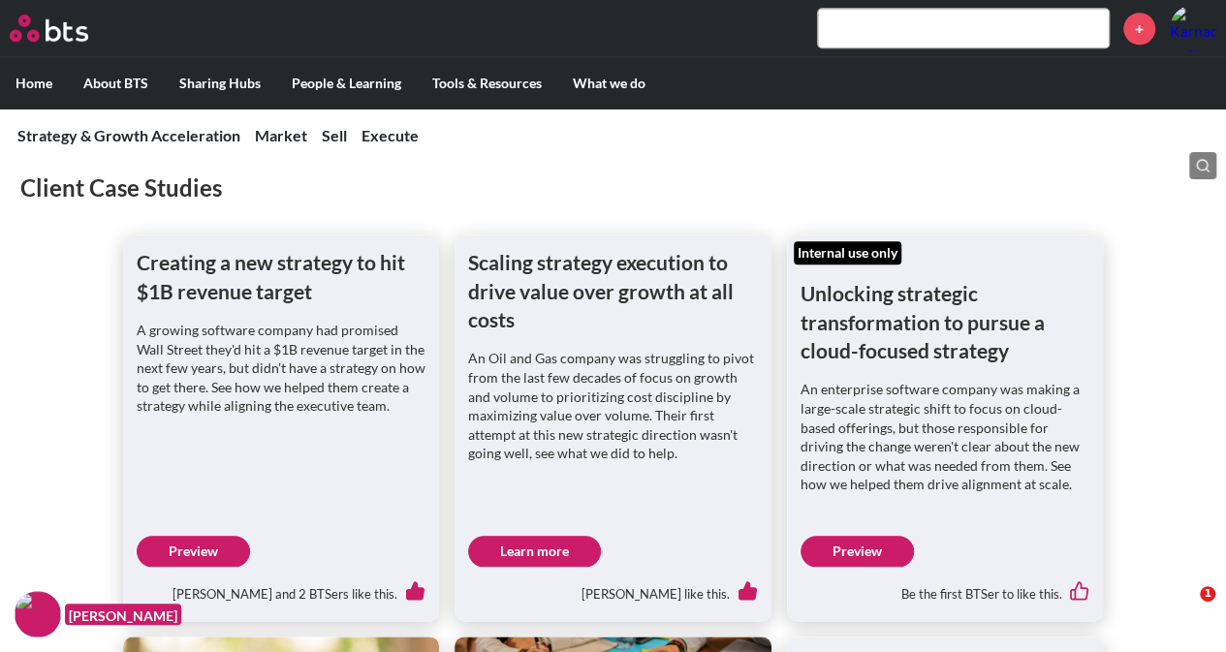
click at [231, 264] on h1 "Creating a new strategy to hit $1B revenue target" at bounding box center [282, 276] width 290 height 57
click at [209, 271] on h1 "Creating a new strategy to hit $1B revenue target" at bounding box center [282, 276] width 290 height 57
click at [204, 552] on link "Preview" at bounding box center [193, 551] width 113 height 31
click at [878, 396] on p "An enterprise software company was making a large-scale strategic shift to focu…" at bounding box center [946, 437] width 290 height 114
click at [868, 552] on link "Preview" at bounding box center [857, 551] width 113 height 31
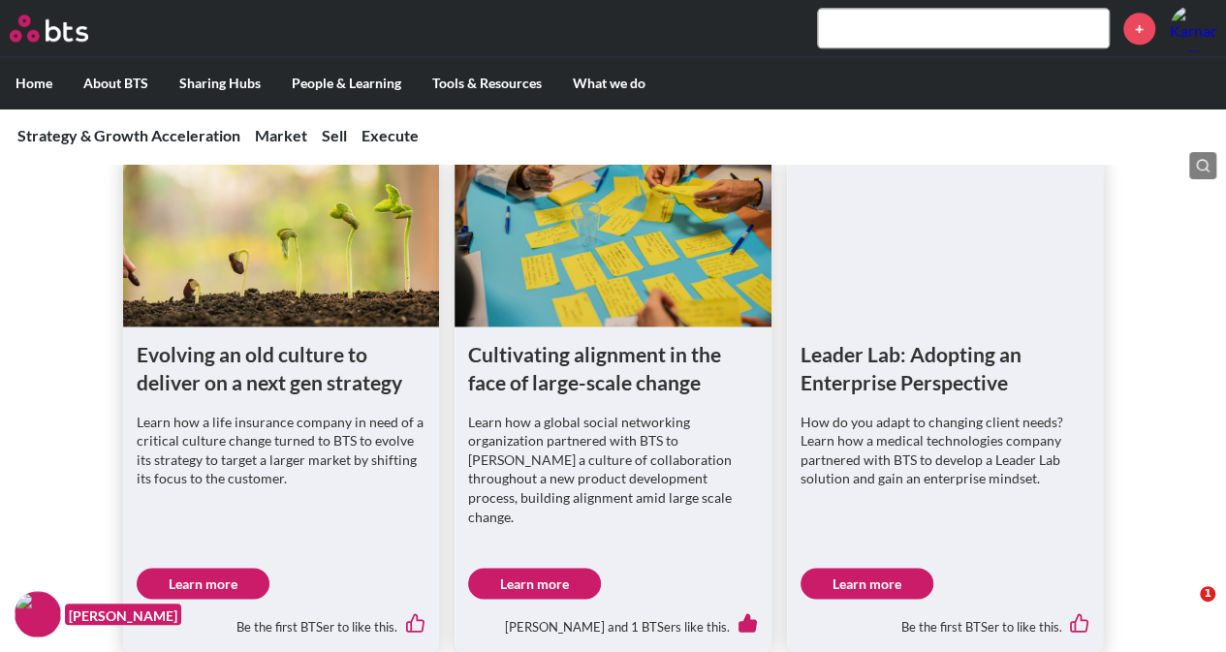
scroll to position [1163, 0]
